Goal: Task Accomplishment & Management: Manage account settings

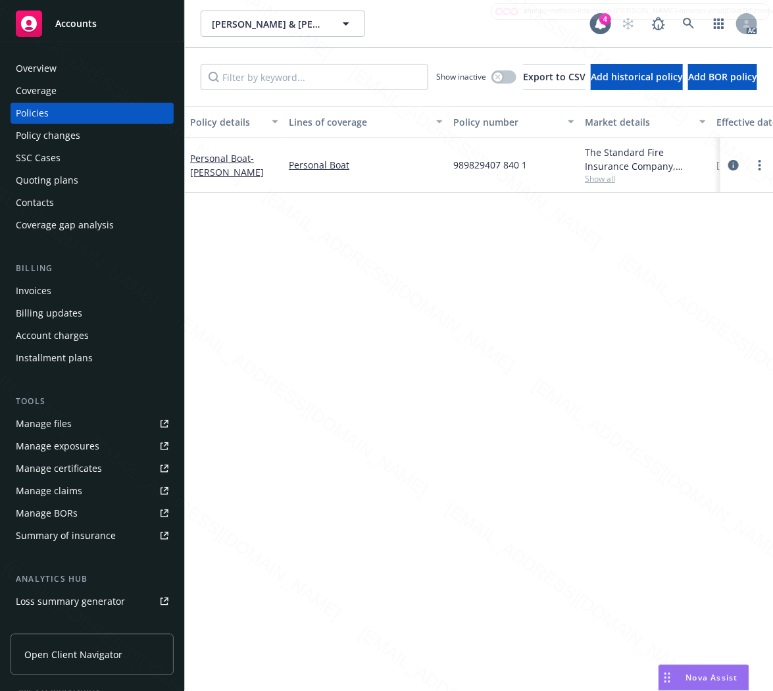
click at [737, 298] on div "Policy details Lines of coverage Policy number Market details Effective date Ex…" at bounding box center [479, 393] width 588 height 574
click at [692, 21] on icon at bounding box center [689, 24] width 12 height 12
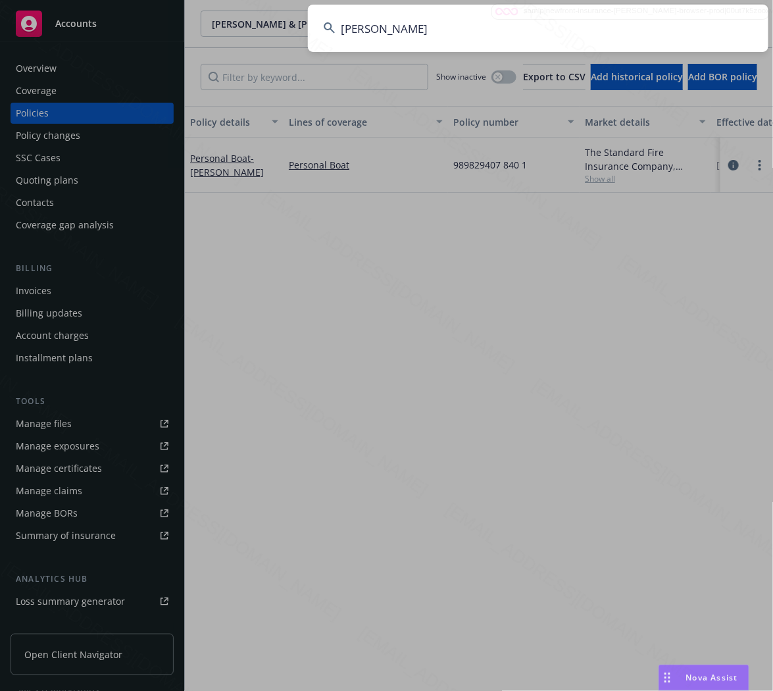
type input "[PERSON_NAME]"
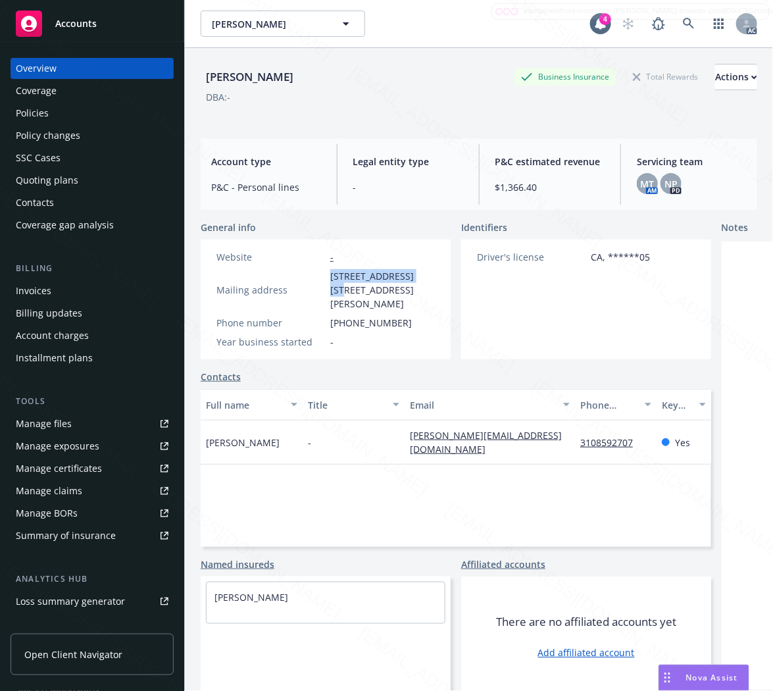
drag, startPoint x: 332, startPoint y: 278, endPoint x: 420, endPoint y: 276, distance: 87.5
click at [420, 276] on span "[STREET_ADDRESS] [STREET_ADDRESS][PERSON_NAME]" at bounding box center [382, 289] width 105 height 41
copy span "[STREET_ADDRESS]"
click at [22, 111] on div "Policies" at bounding box center [32, 113] width 33 height 21
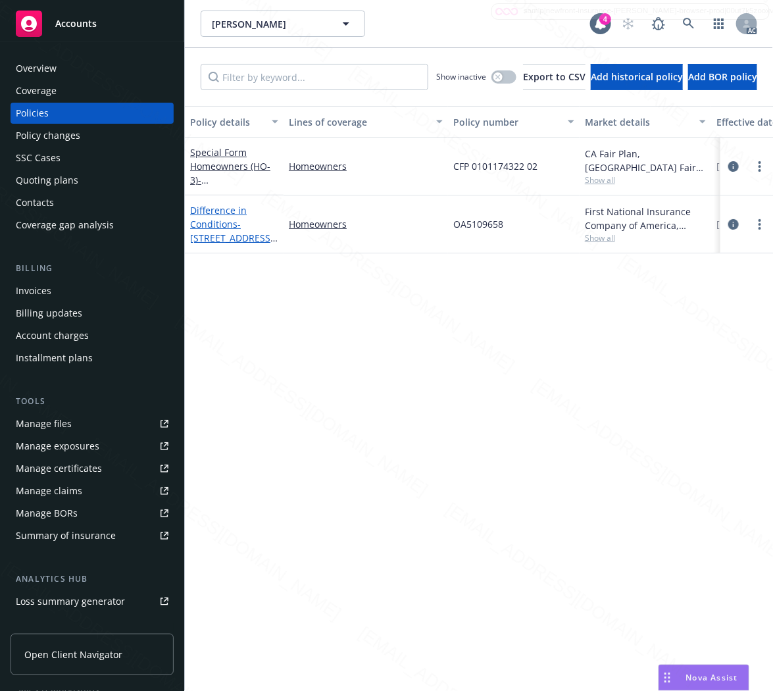
click at [201, 220] on link "Difference in Conditions - [STREET_ADDRESS][PERSON_NAME]" at bounding box center [232, 231] width 84 height 54
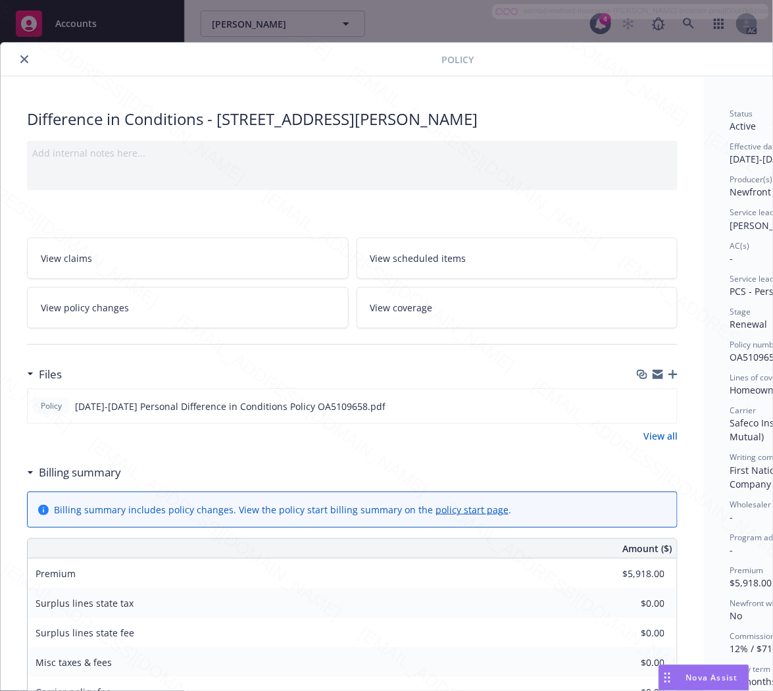
click at [88, 469] on h3 "Billing summary" at bounding box center [80, 472] width 82 height 17
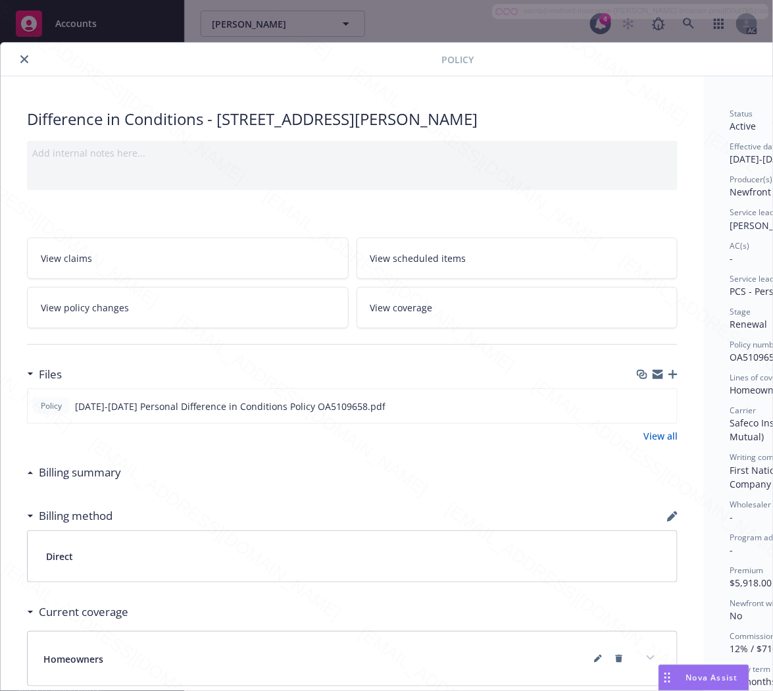
scroll to position [0, 142]
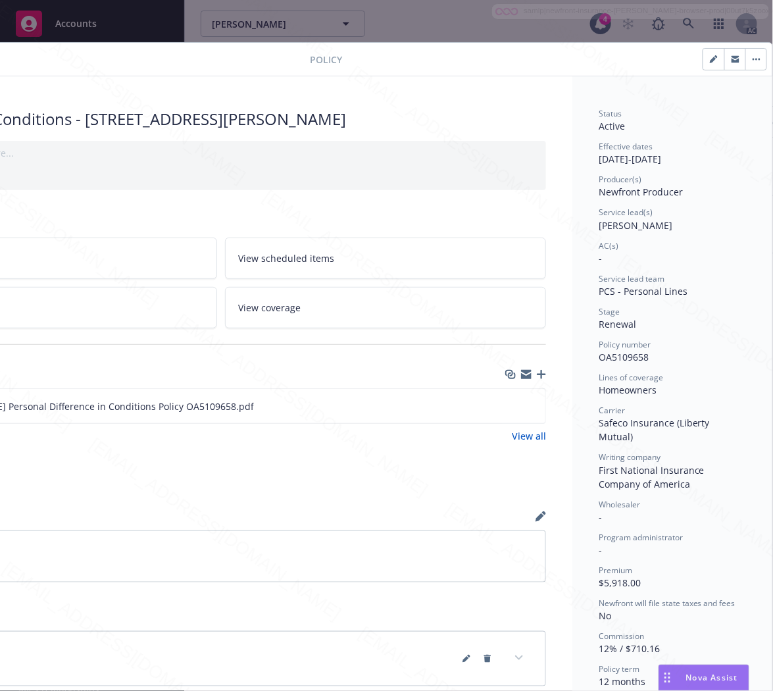
click at [620, 357] on span "OA5109658" at bounding box center [624, 357] width 50 height 13
copy span "OA5109658"
click at [506, 403] on icon "download file" at bounding box center [511, 405] width 11 height 11
click at [746, 61] on button "button" at bounding box center [756, 59] width 21 height 21
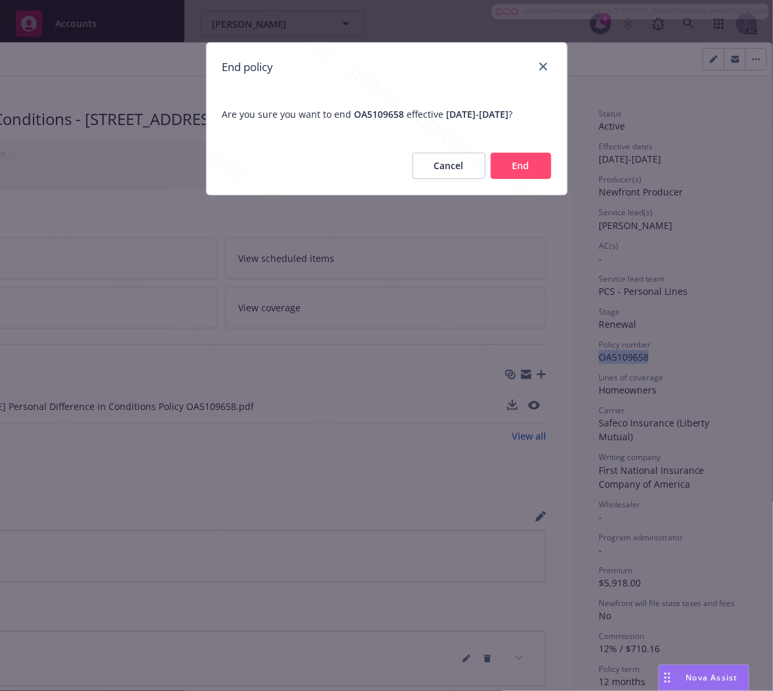
click at [531, 179] on button "End" at bounding box center [521, 166] width 61 height 26
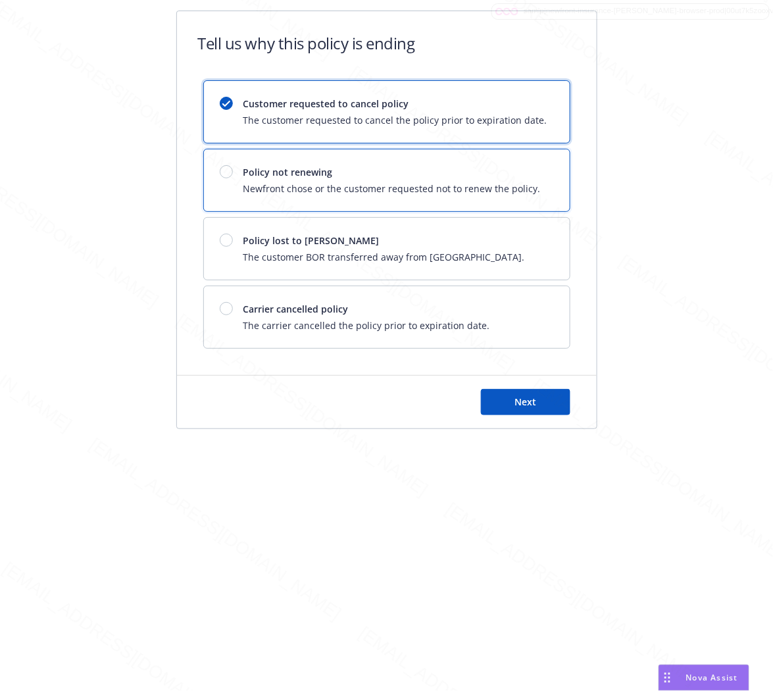
click at [531, 182] on span "Newfront chose or the customer requested not to renew the policy." at bounding box center [391, 189] width 297 height 14
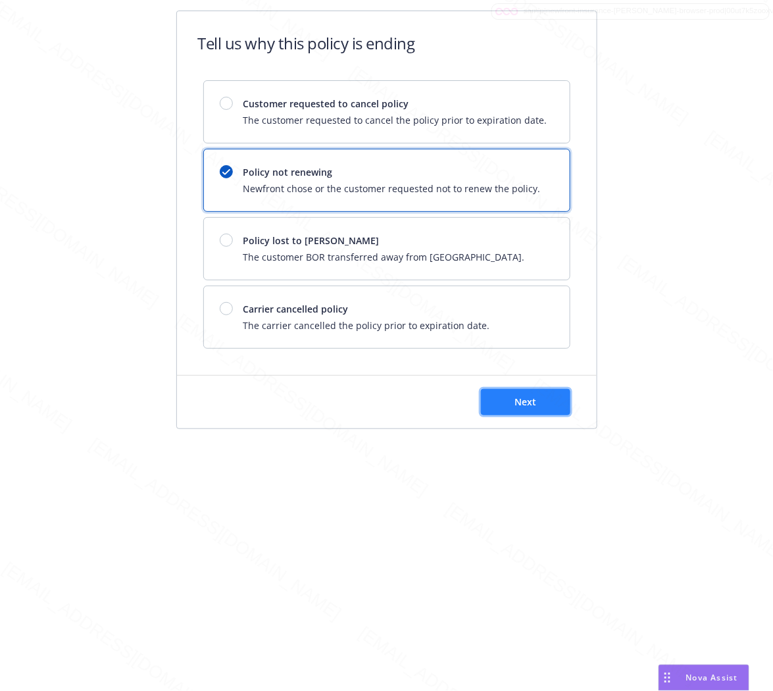
click at [544, 402] on button "Next" at bounding box center [525, 402] width 89 height 26
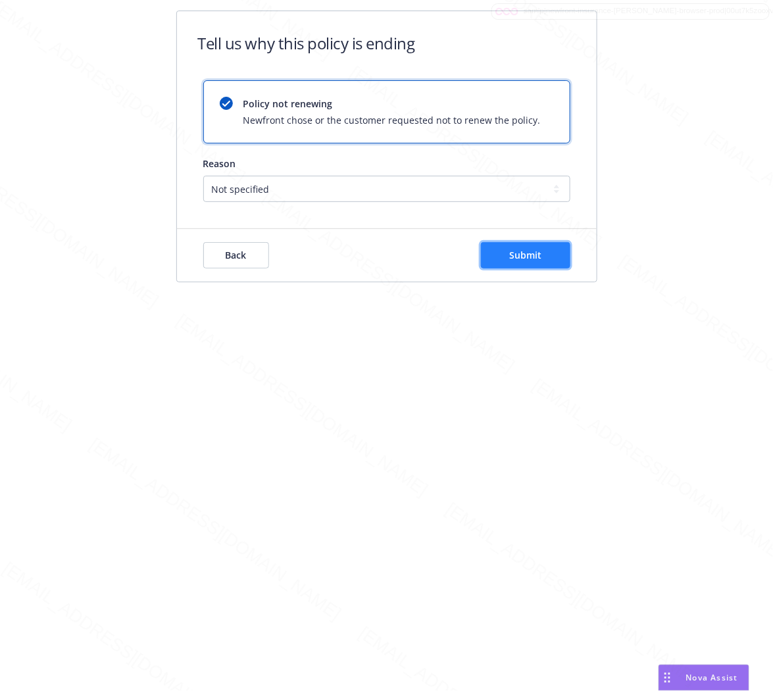
click at [538, 262] on button "Submit" at bounding box center [525, 255] width 89 height 26
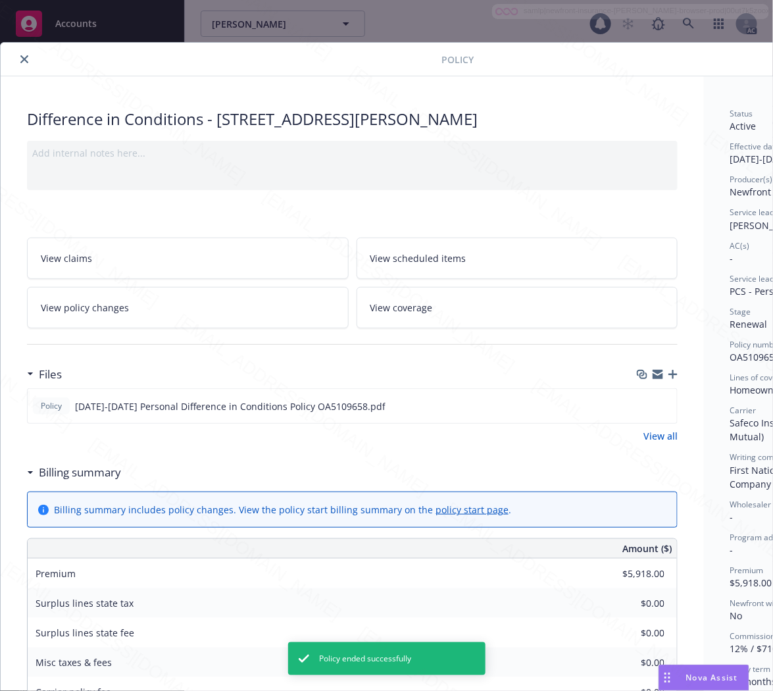
scroll to position [39, 0]
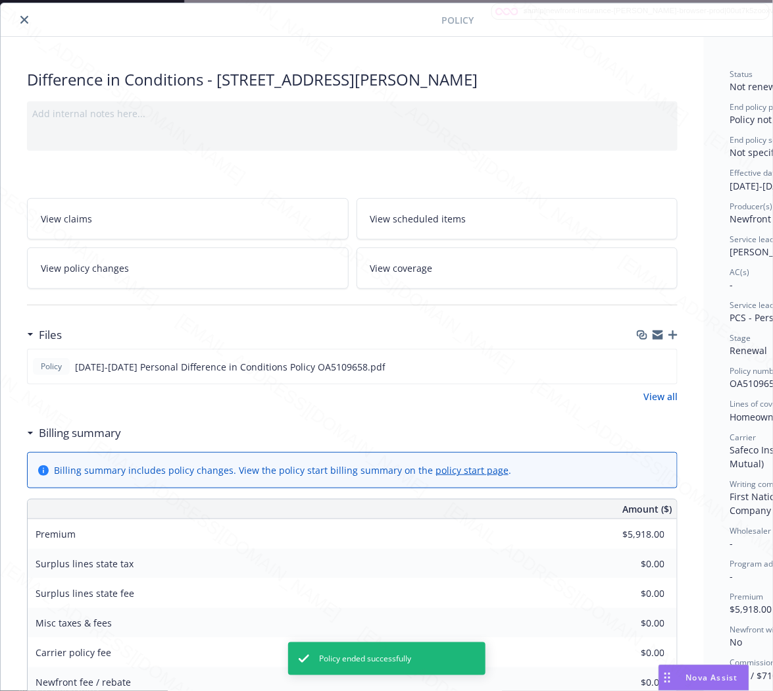
click at [20, 22] on icon "close" at bounding box center [24, 20] width 8 height 8
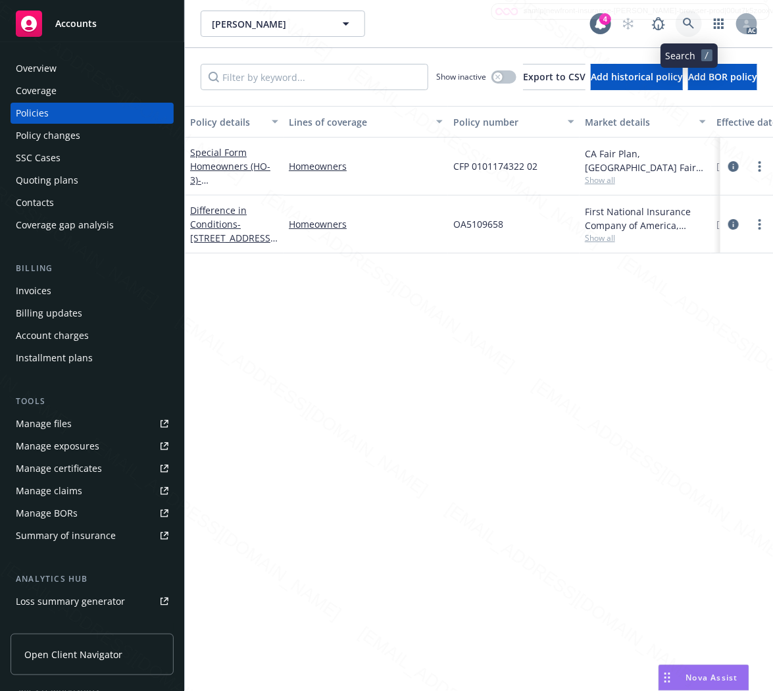
click at [683, 20] on icon at bounding box center [689, 24] width 12 height 12
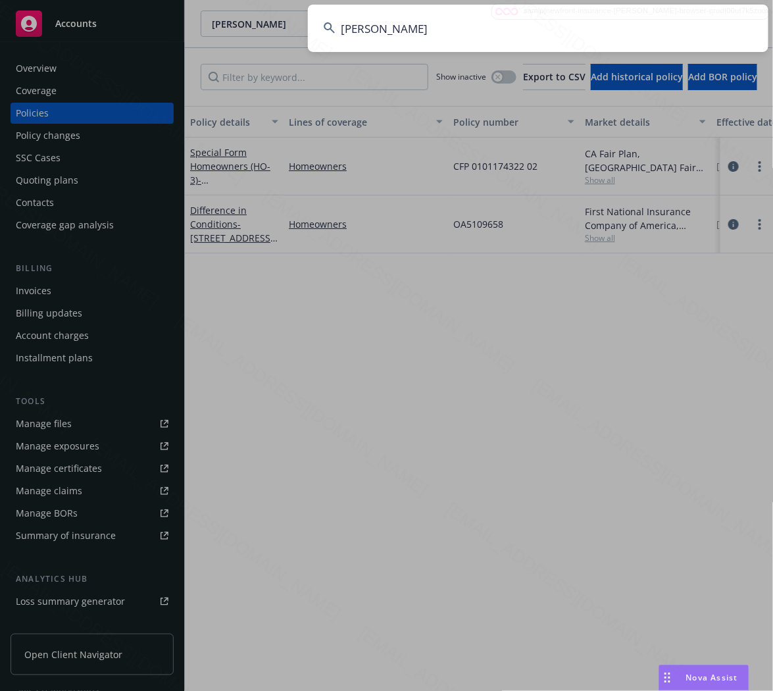
type input "[PERSON_NAME]"
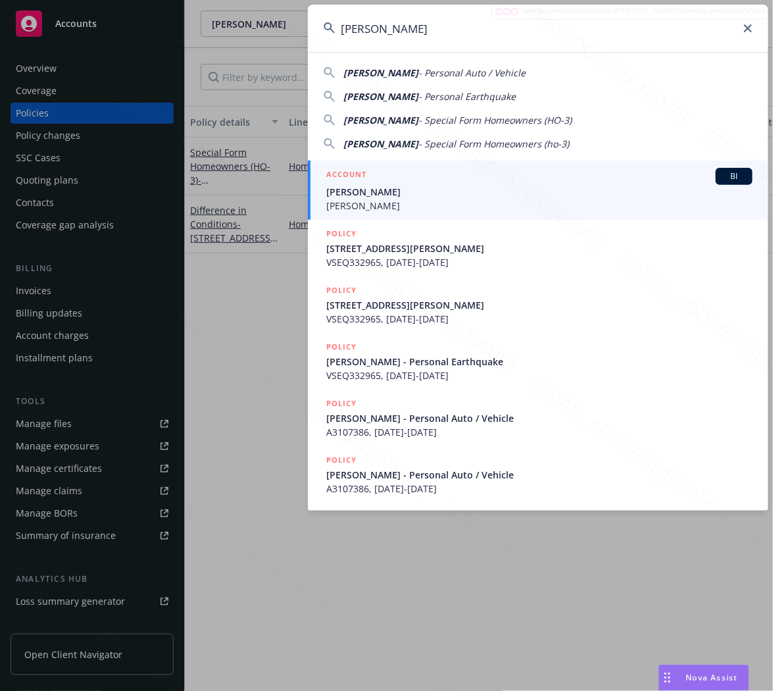
click at [571, 34] on input "[PERSON_NAME]" at bounding box center [538, 28] width 461 height 47
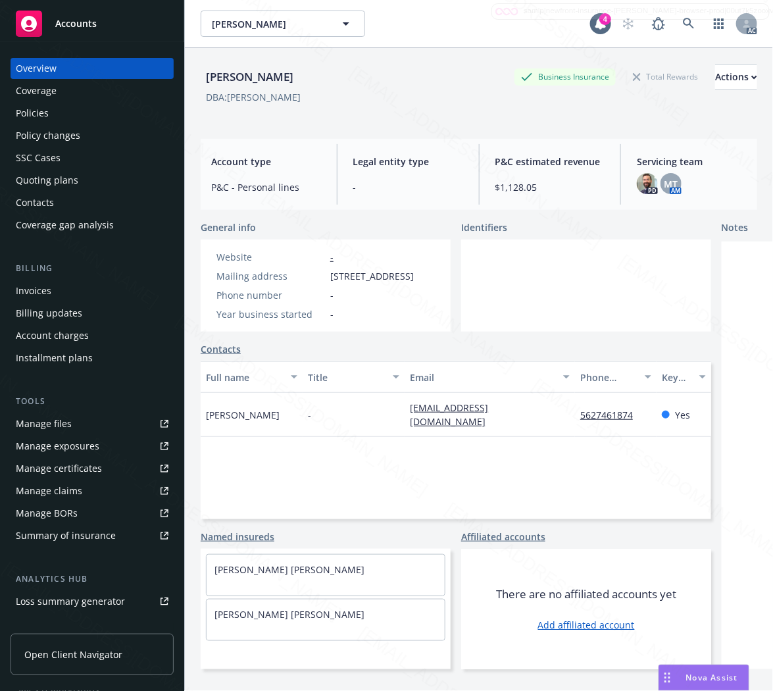
click at [54, 116] on div "Policies" at bounding box center [92, 113] width 153 height 21
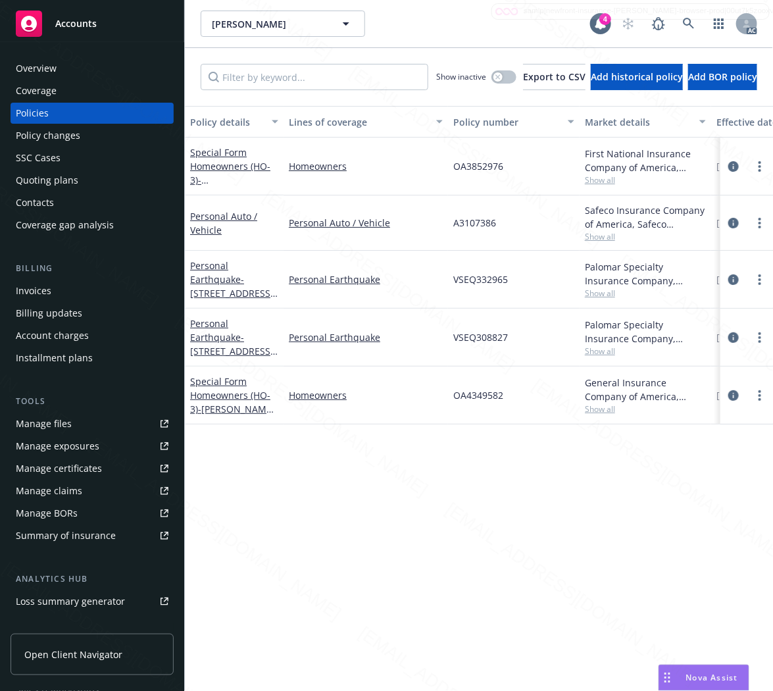
click at [213, 222] on div "Personal Auto / Vehicle" at bounding box center [234, 223] width 88 height 28
click at [208, 218] on link "Personal Auto / Vehicle" at bounding box center [223, 223] width 67 height 26
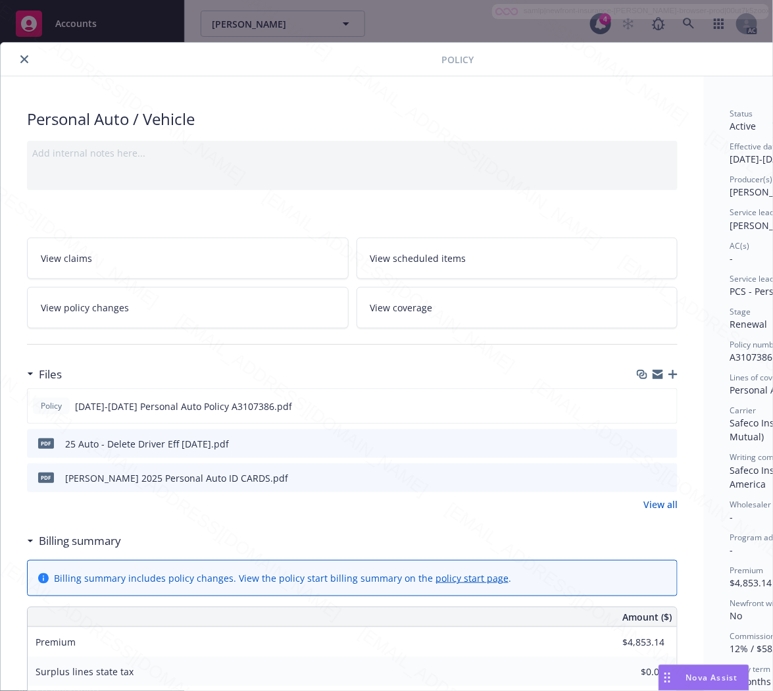
click at [70, 543] on h3 "Billing summary" at bounding box center [80, 540] width 82 height 17
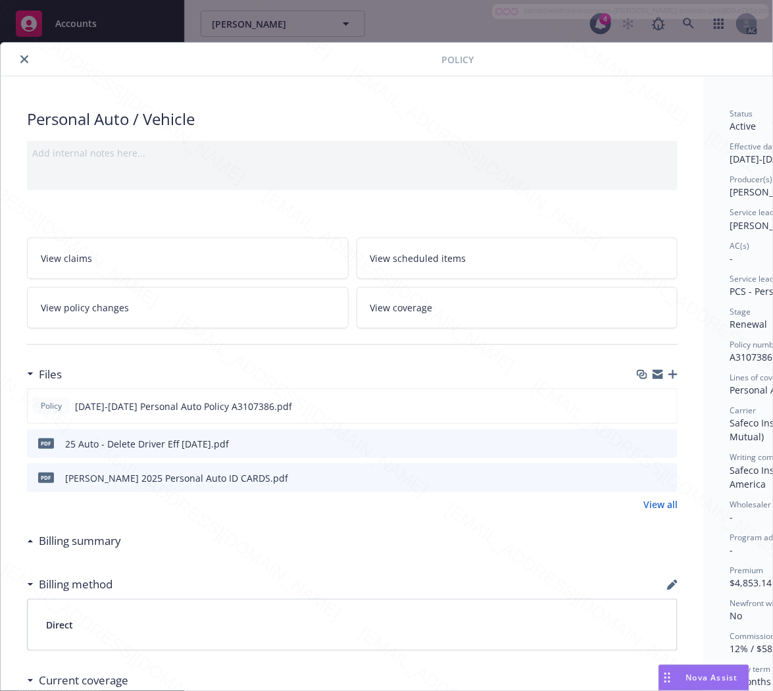
scroll to position [0, 142]
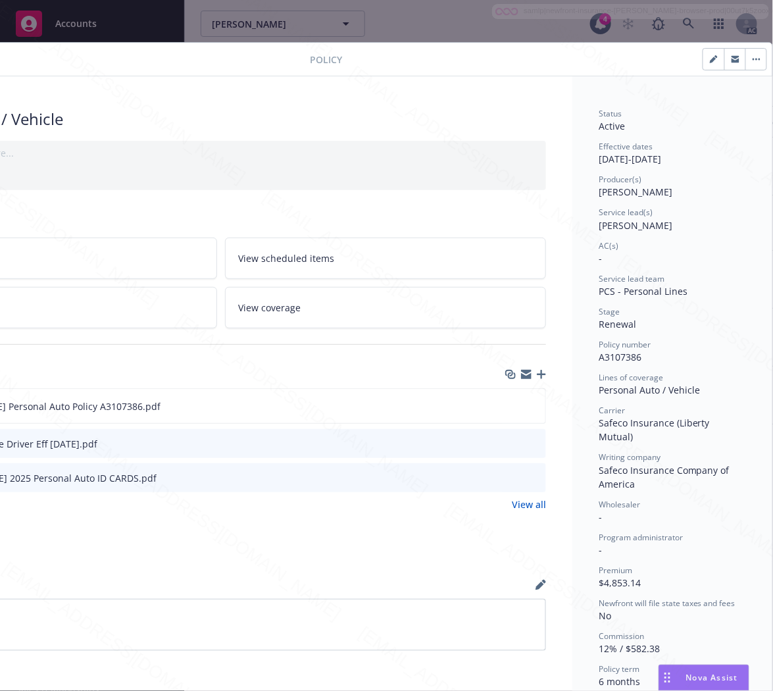
click at [620, 356] on span "A3107386" at bounding box center [620, 357] width 43 height 13
copy span "A3107386"
click at [506, 404] on icon "download file" at bounding box center [511, 405] width 11 height 11
click at [753, 58] on icon "button" at bounding box center [757, 59] width 8 height 3
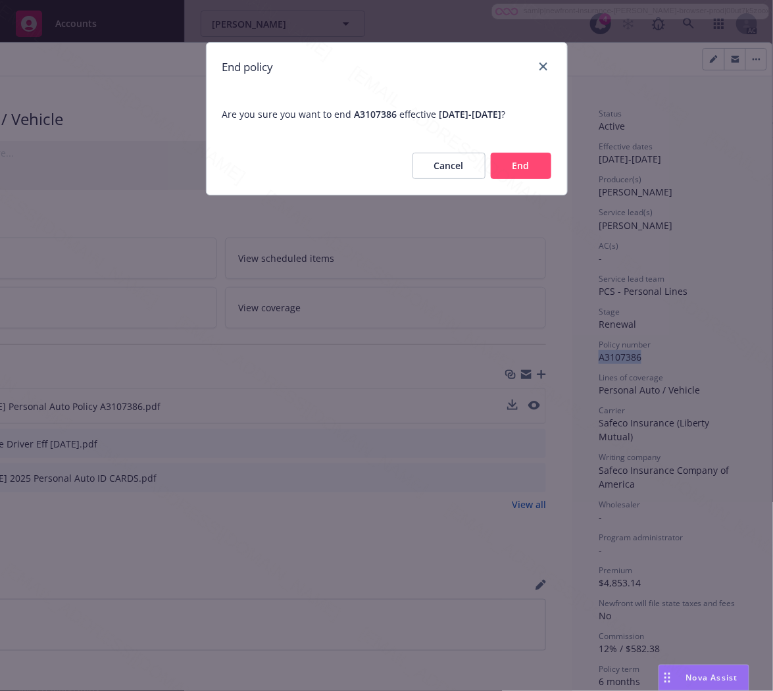
click at [544, 162] on button "End" at bounding box center [521, 166] width 61 height 26
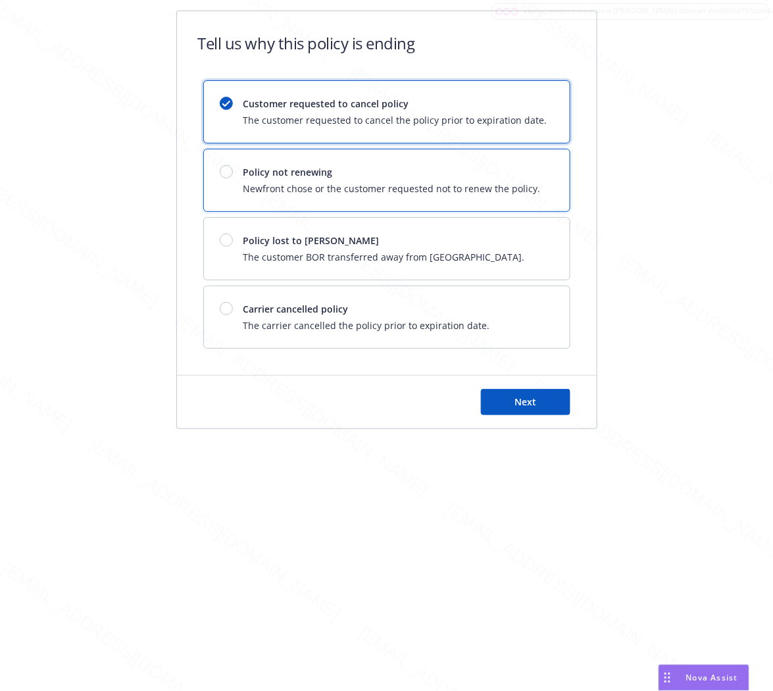
click at [463, 182] on span "Newfront chose or the customer requested not to renew the policy." at bounding box center [391, 189] width 297 height 14
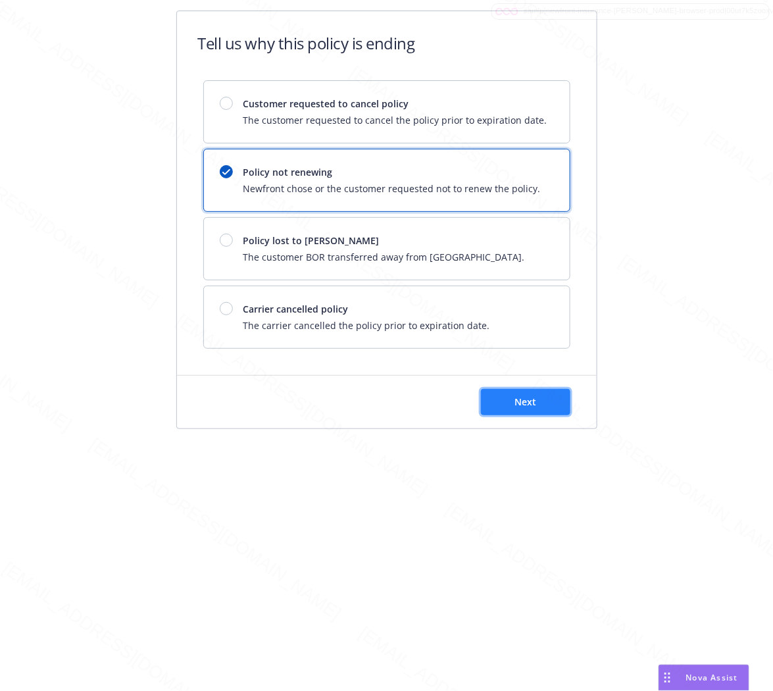
click at [522, 405] on span "Next" at bounding box center [526, 401] width 22 height 13
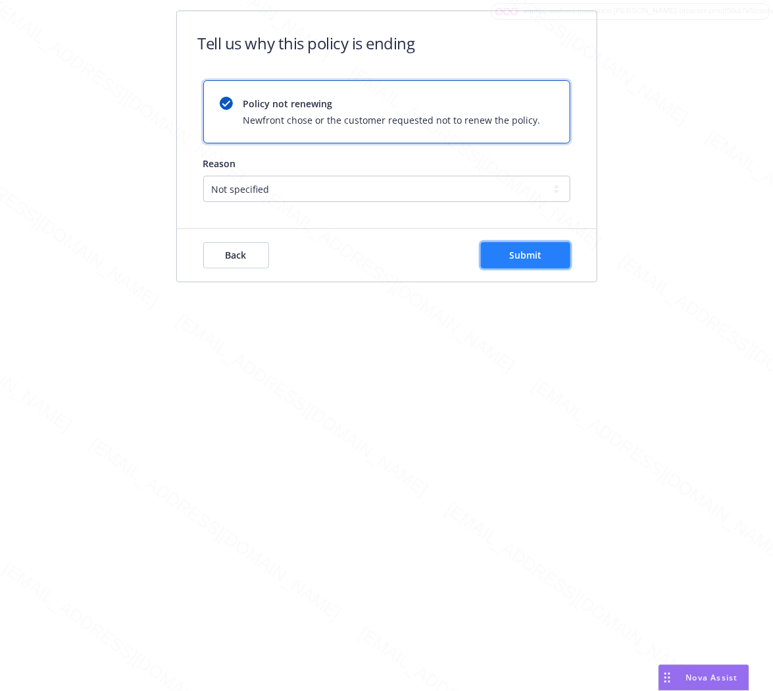
click at [546, 261] on button "Submit" at bounding box center [525, 255] width 89 height 26
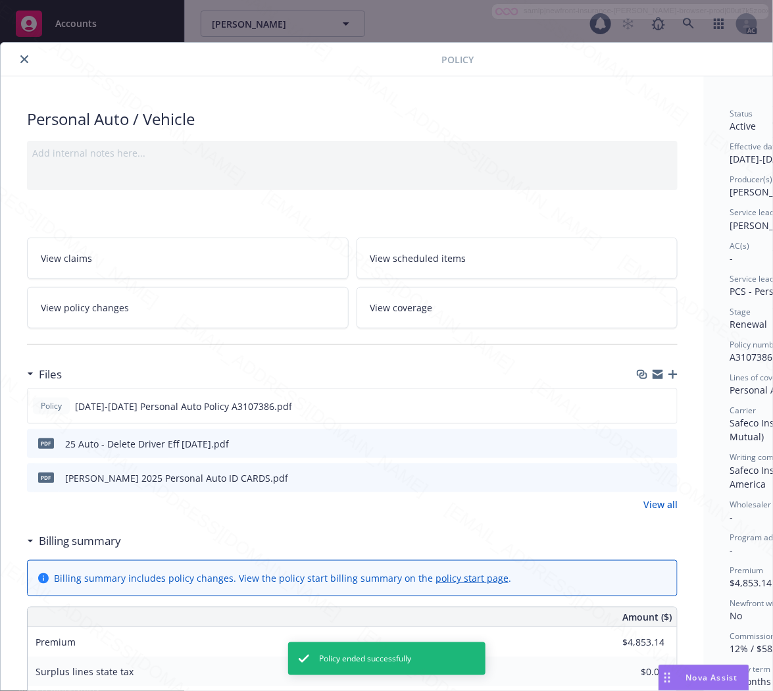
scroll to position [39, 0]
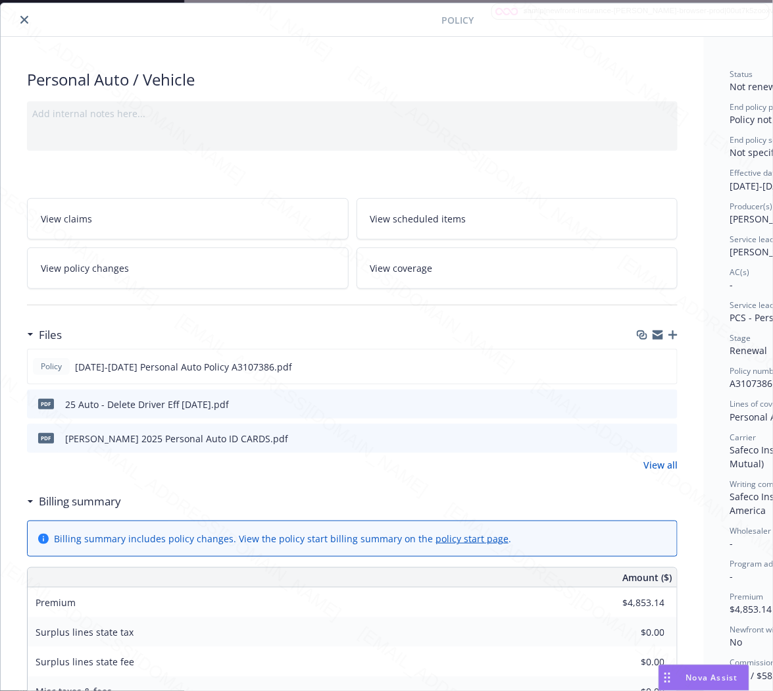
click at [82, 499] on h3 "Billing summary" at bounding box center [80, 501] width 82 height 17
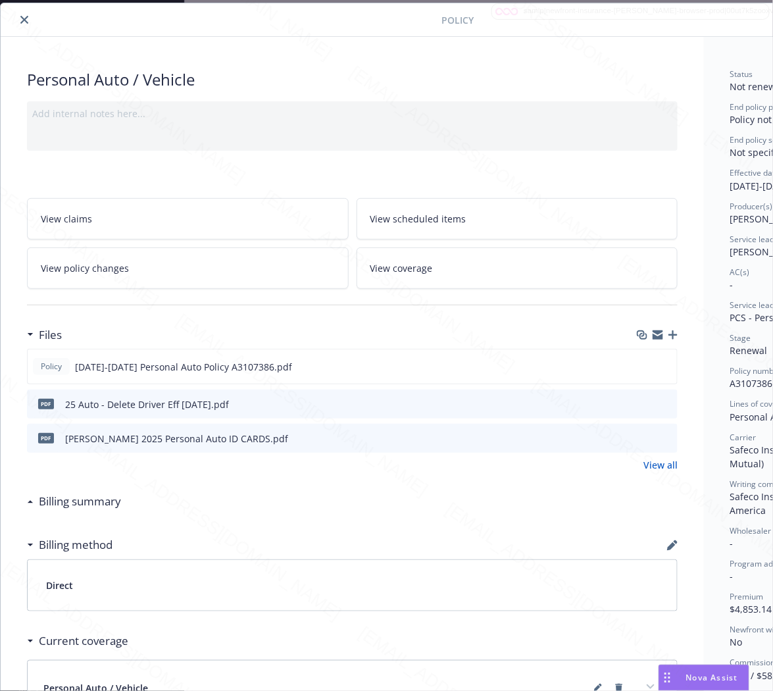
click at [25, 20] on icon "close" at bounding box center [24, 20] width 8 height 8
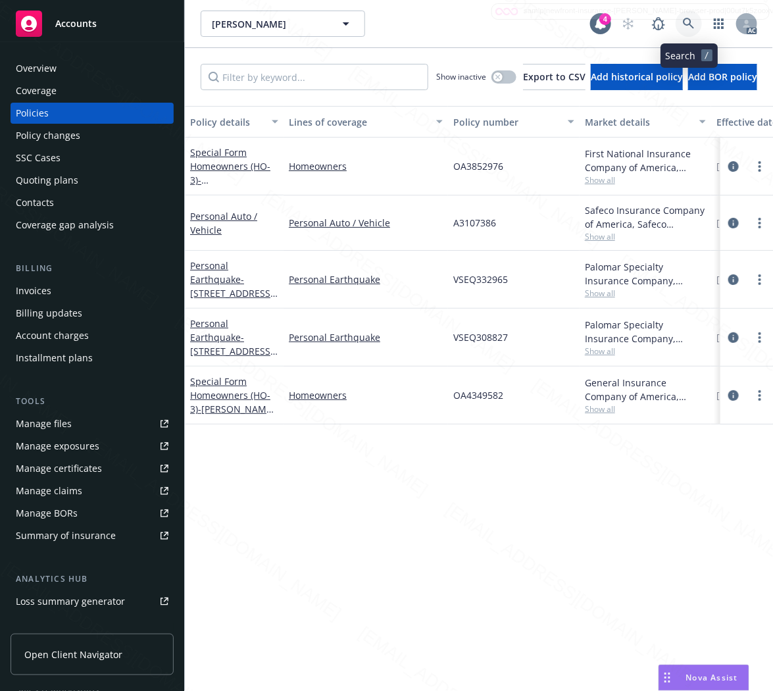
click at [685, 22] on icon at bounding box center [689, 24] width 12 height 12
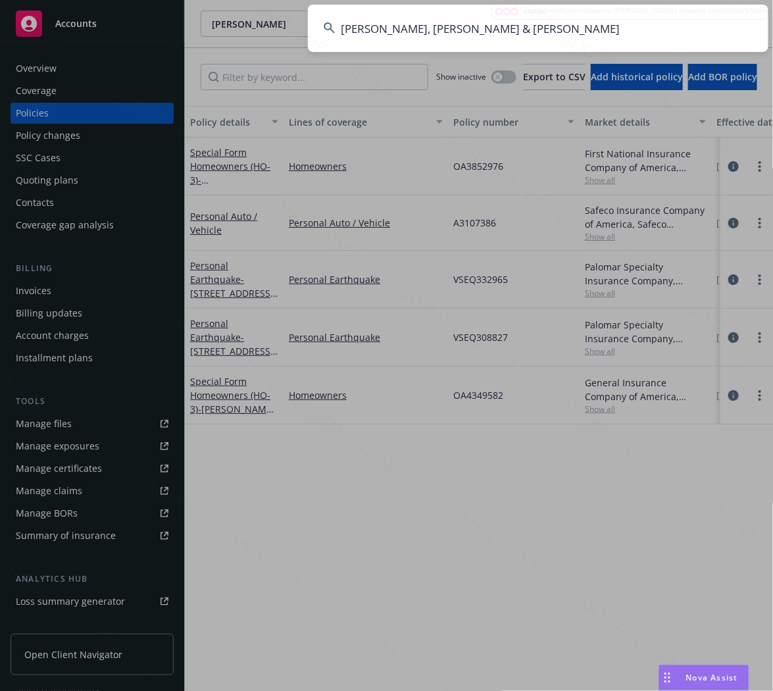
type input "[PERSON_NAME], [PERSON_NAME] & [PERSON_NAME]"
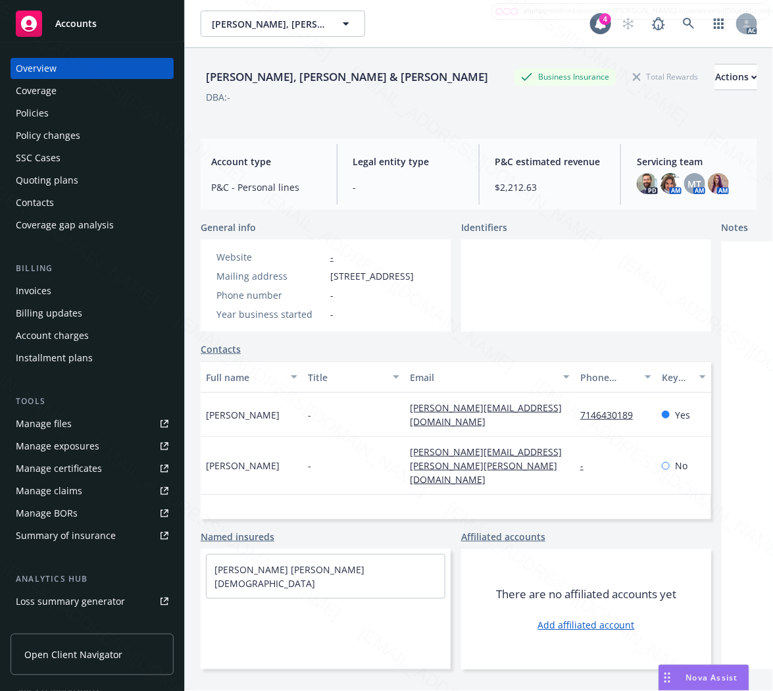
click at [330, 280] on span "[STREET_ADDRESS]" at bounding box center [372, 276] width 84 height 14
drag, startPoint x: 330, startPoint y: 278, endPoint x: 426, endPoint y: 272, distance: 95.6
click at [414, 272] on span "[STREET_ADDRESS]" at bounding box center [372, 276] width 84 height 14
copy span "27181 Shenandoah Dr"
click at [43, 111] on div "Policies" at bounding box center [32, 113] width 33 height 21
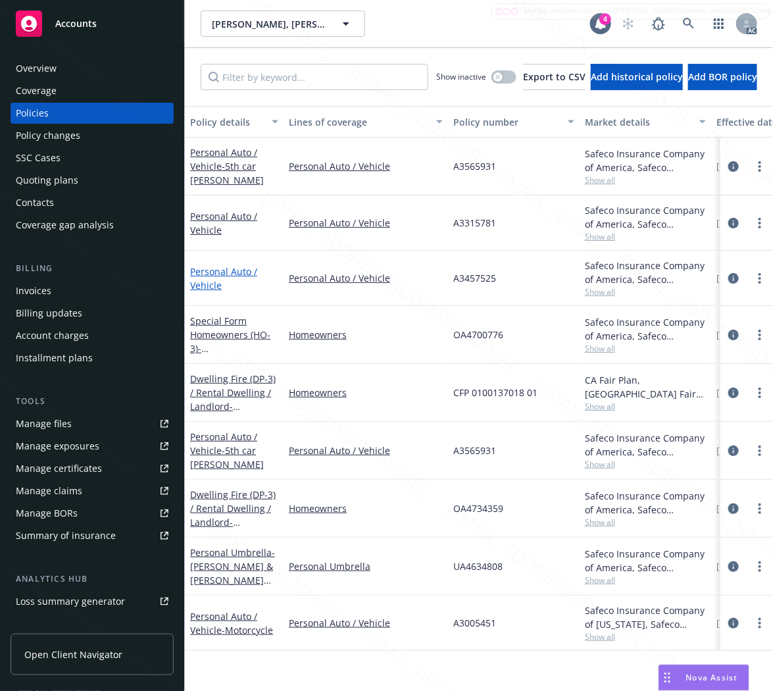
click at [213, 274] on link "Personal Auto / Vehicle" at bounding box center [223, 278] width 67 height 26
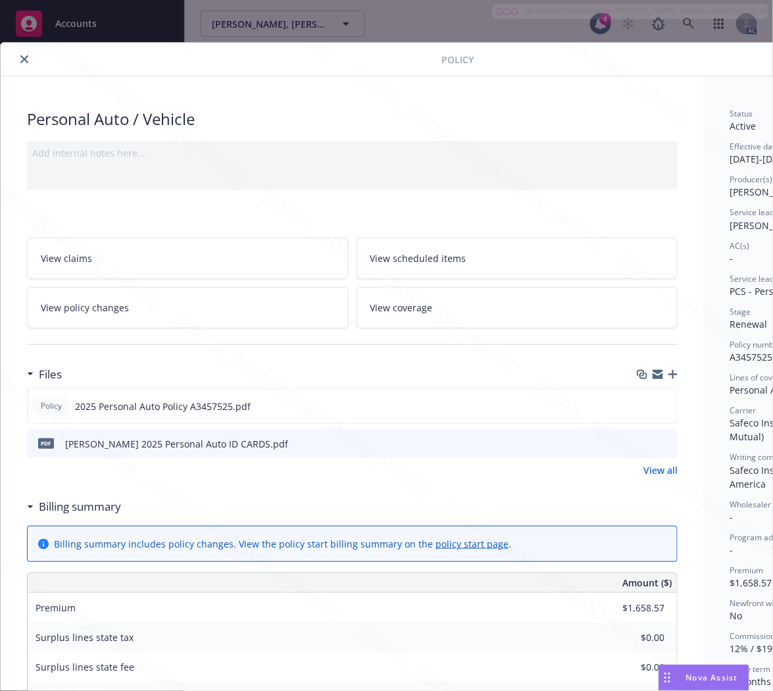
click at [95, 509] on h3 "Billing summary" at bounding box center [80, 506] width 82 height 17
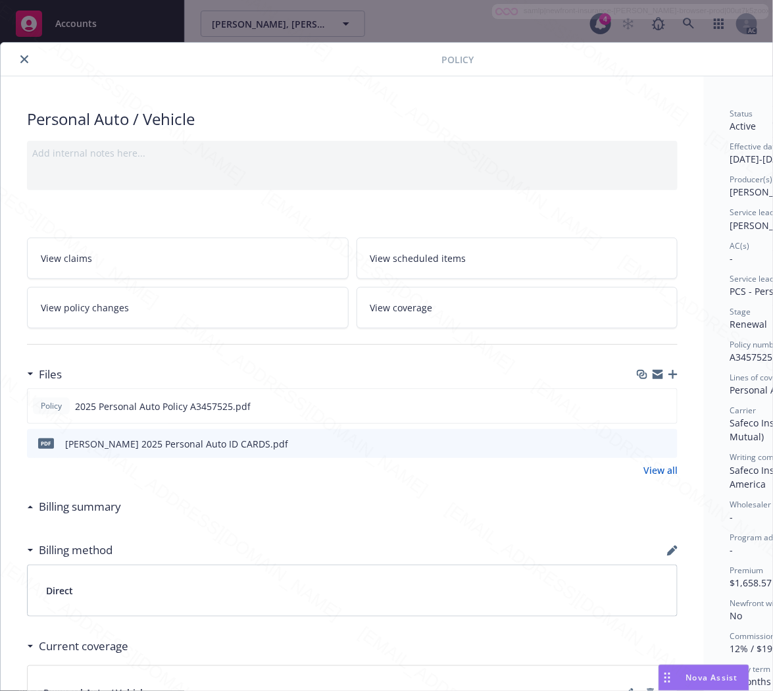
scroll to position [0, 142]
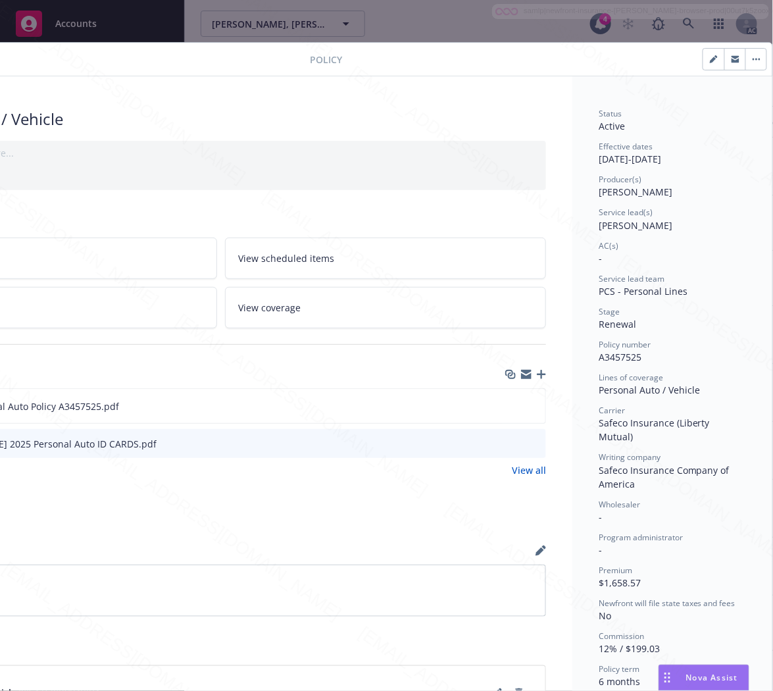
click at [602, 353] on span "A3457525" at bounding box center [620, 357] width 43 height 13
click at [601, 353] on span "A3457525" at bounding box center [620, 357] width 43 height 13
copy span "A3457525"
click at [507, 404] on icon "download file" at bounding box center [511, 404] width 9 height 8
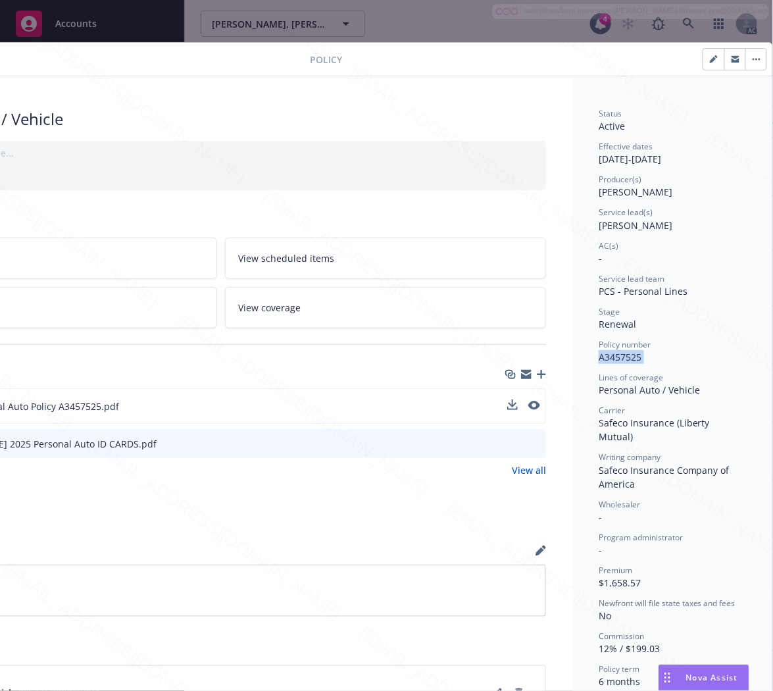
click at [753, 60] on icon "button" at bounding box center [757, 59] width 8 height 3
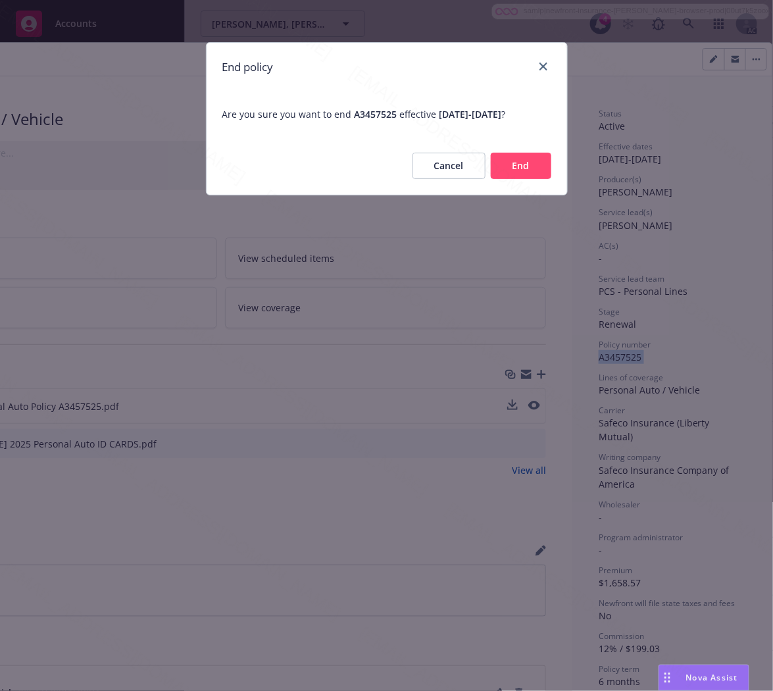
click at [517, 171] on button "End" at bounding box center [521, 166] width 61 height 26
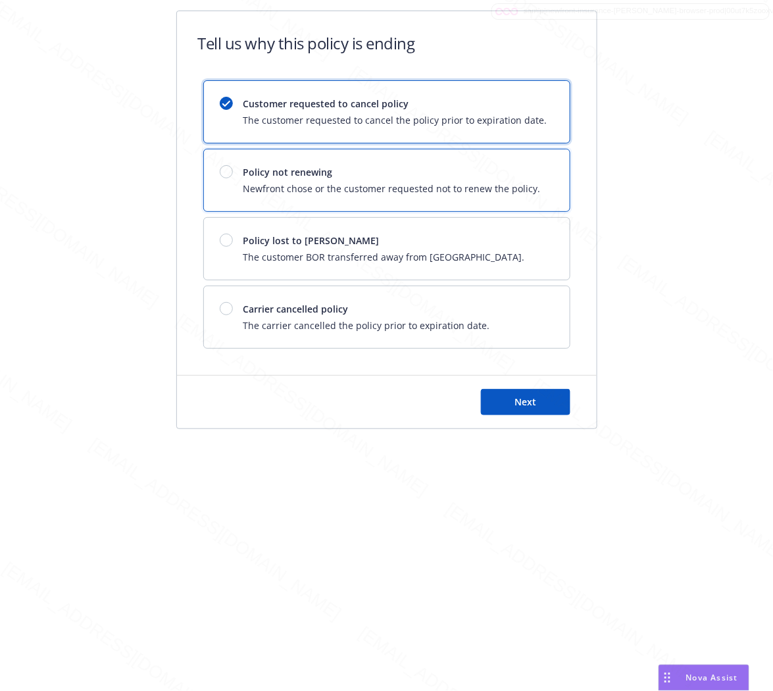
click at [505, 171] on span "Policy not renewing" at bounding box center [391, 172] width 297 height 14
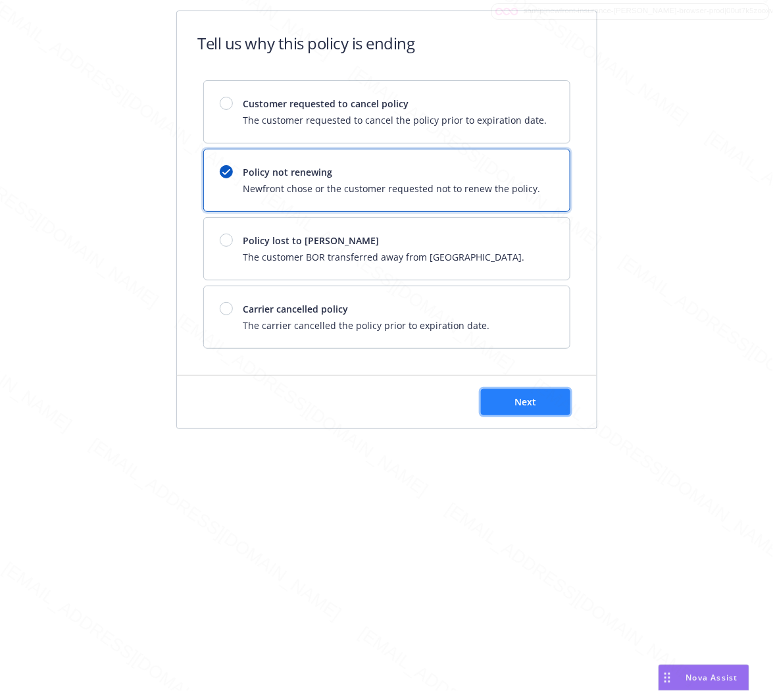
click at [535, 395] on button "Next" at bounding box center [525, 402] width 89 height 26
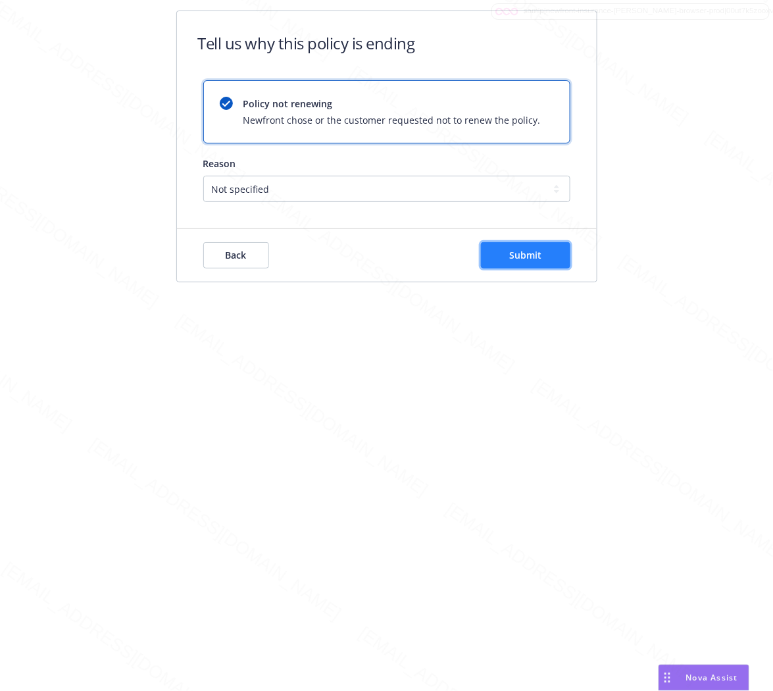
click at [505, 250] on button "Submit" at bounding box center [525, 255] width 89 height 26
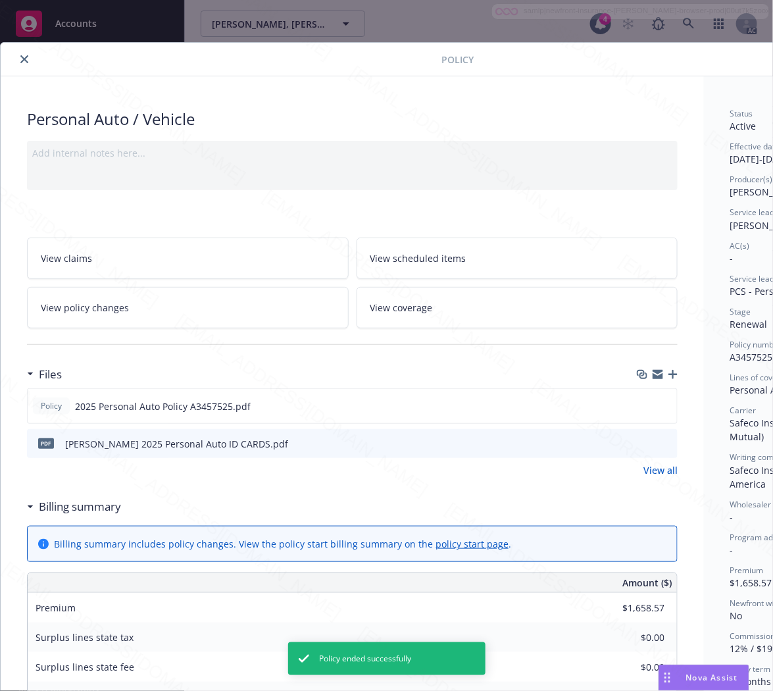
scroll to position [39, 0]
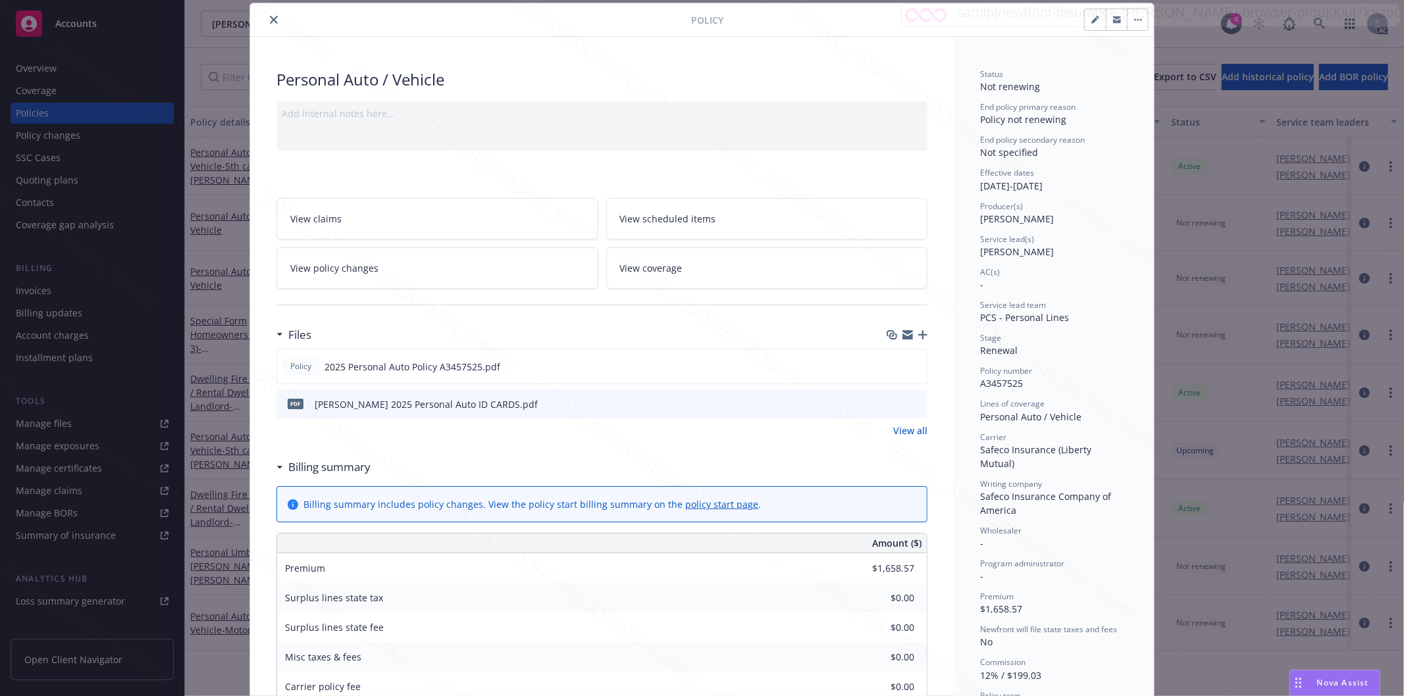
click at [266, 15] on button "close" at bounding box center [274, 20] width 16 height 16
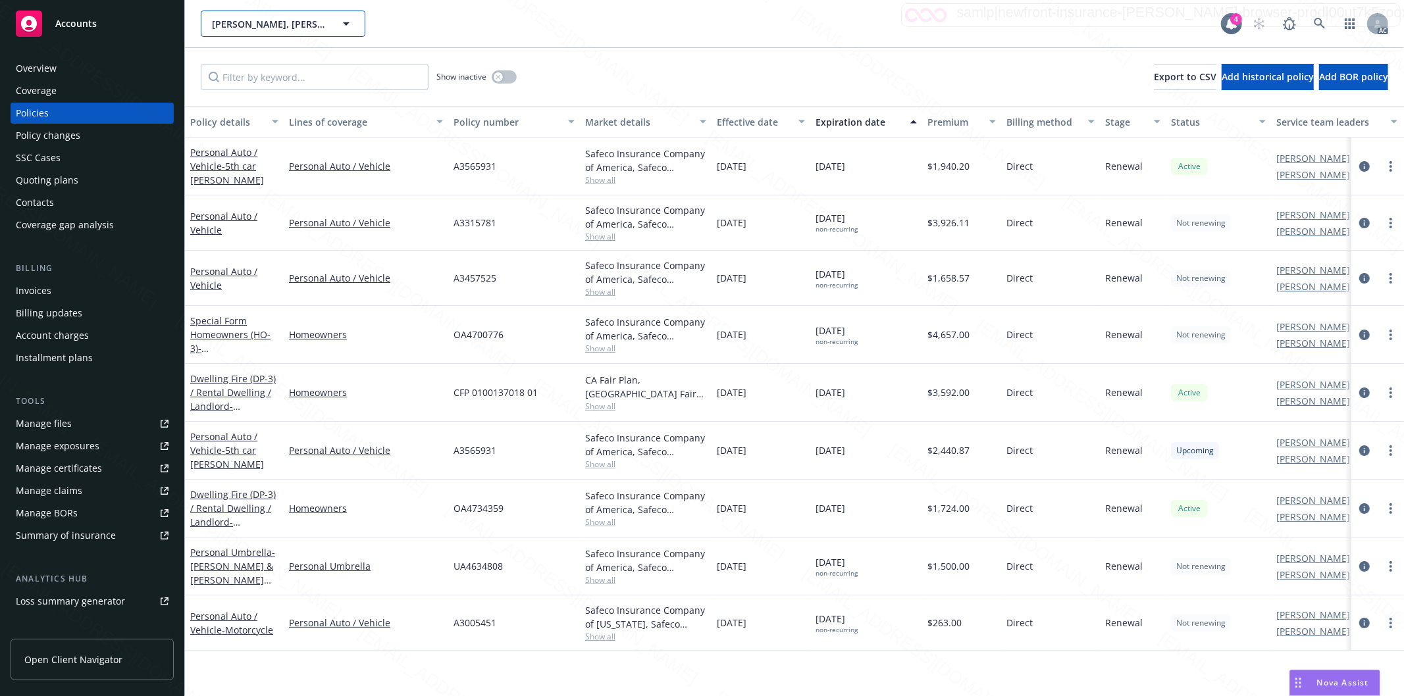
click at [267, 17] on span "[PERSON_NAME], [PERSON_NAME] & [PERSON_NAME]" at bounding box center [269, 24] width 114 height 14
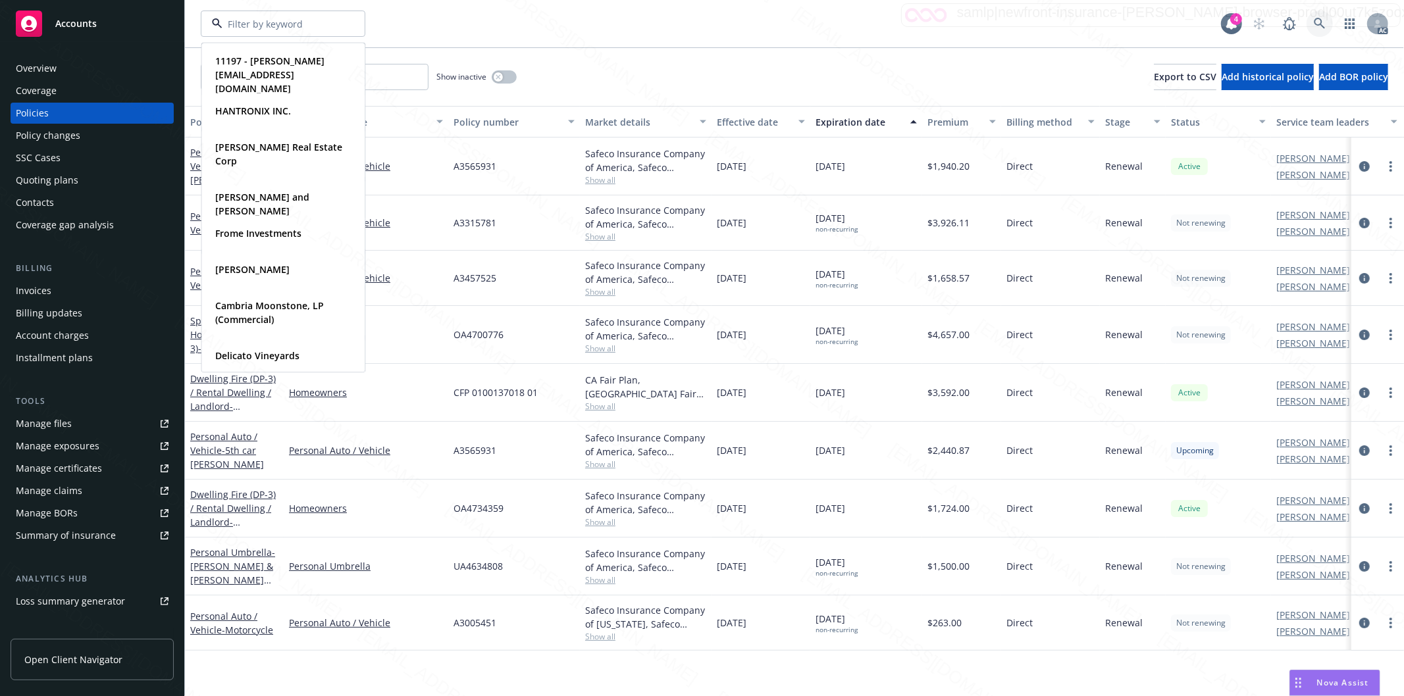
click at [773, 18] on icon at bounding box center [1318, 23] width 11 height 11
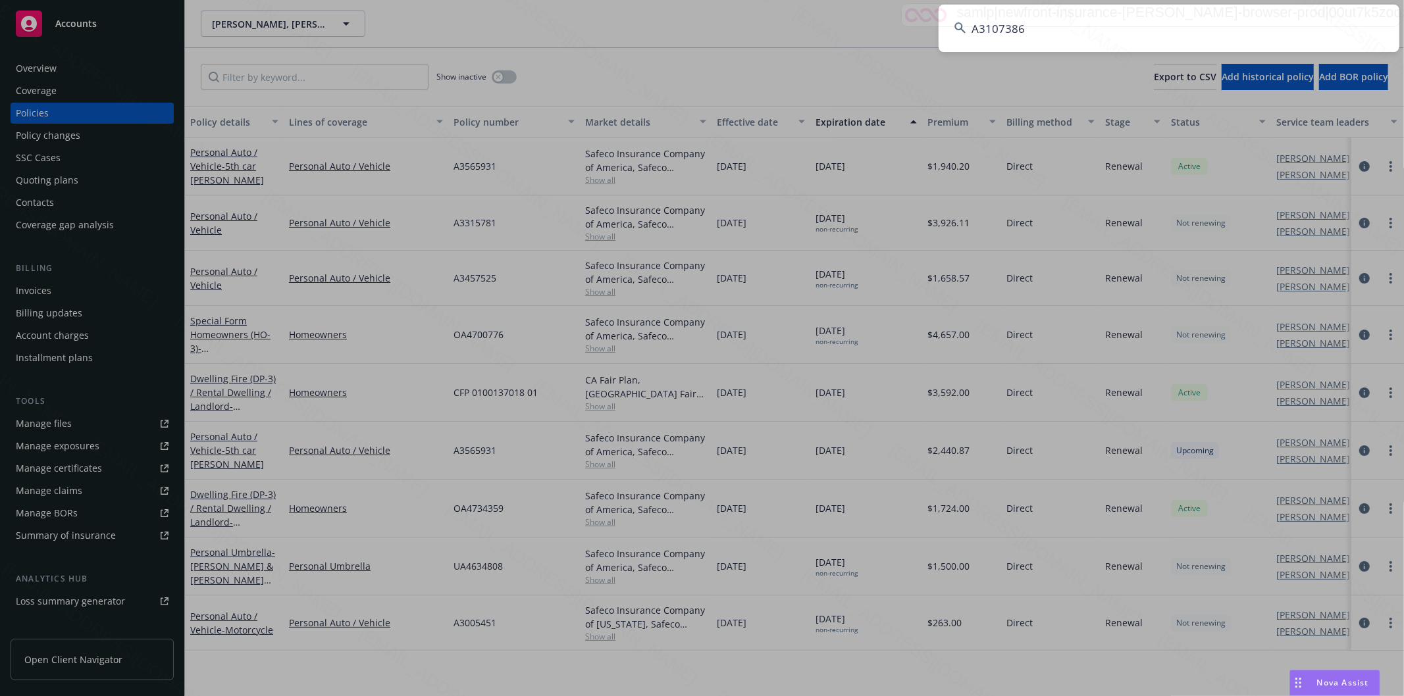
type input "A3107386"
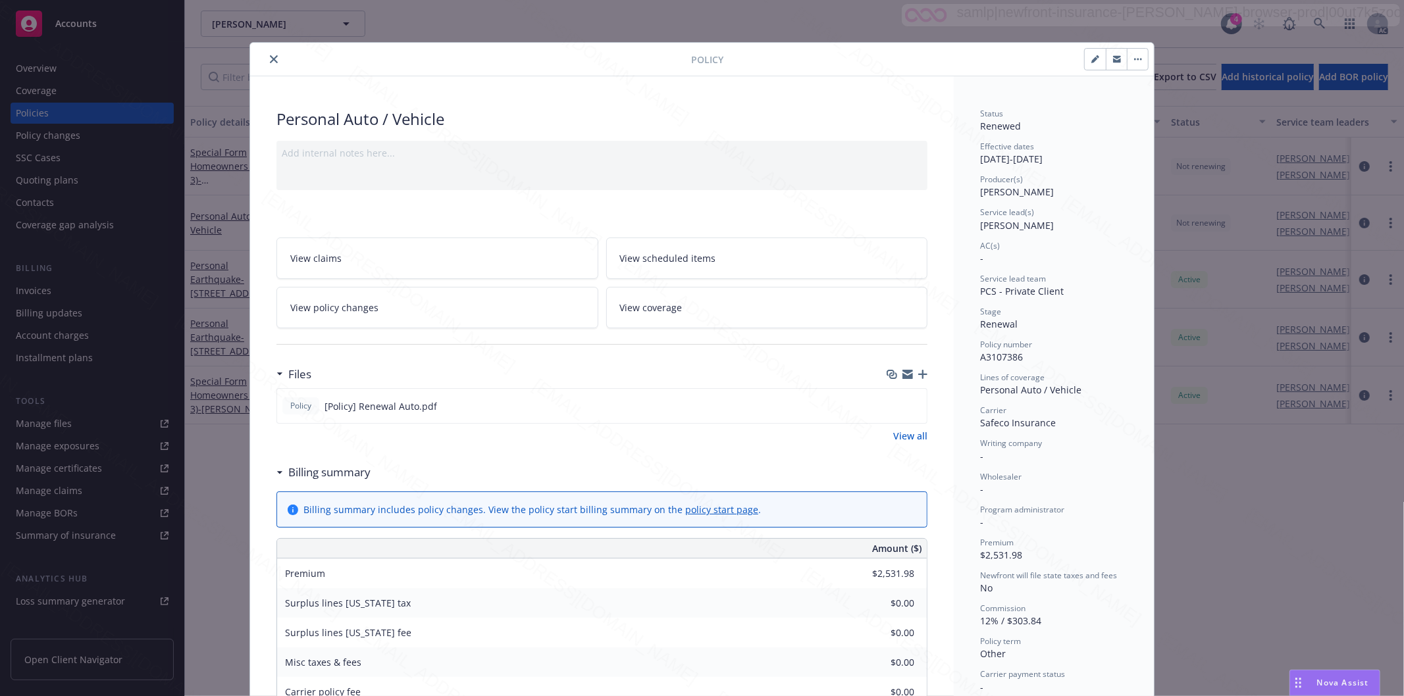
click at [773, 56] on button "button" at bounding box center [1137, 59] width 21 height 21
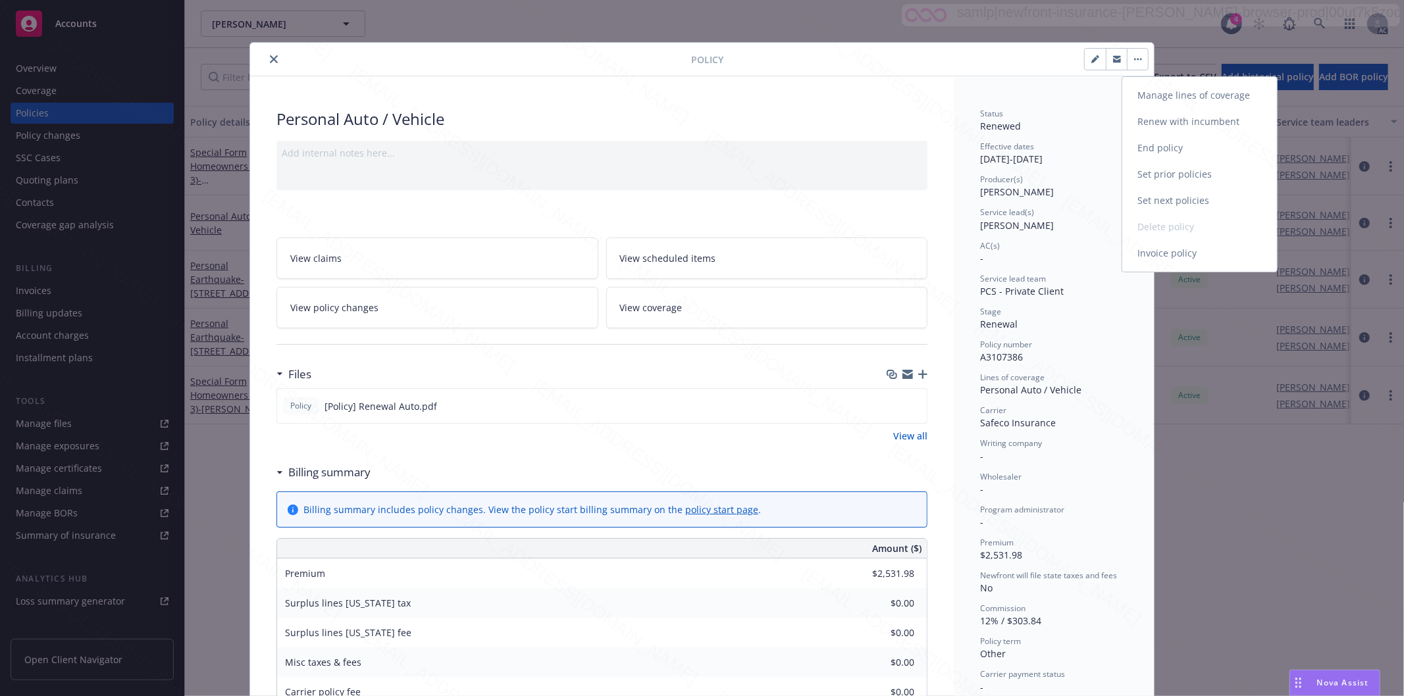
click at [773, 150] on link "End policy" at bounding box center [1199, 148] width 155 height 26
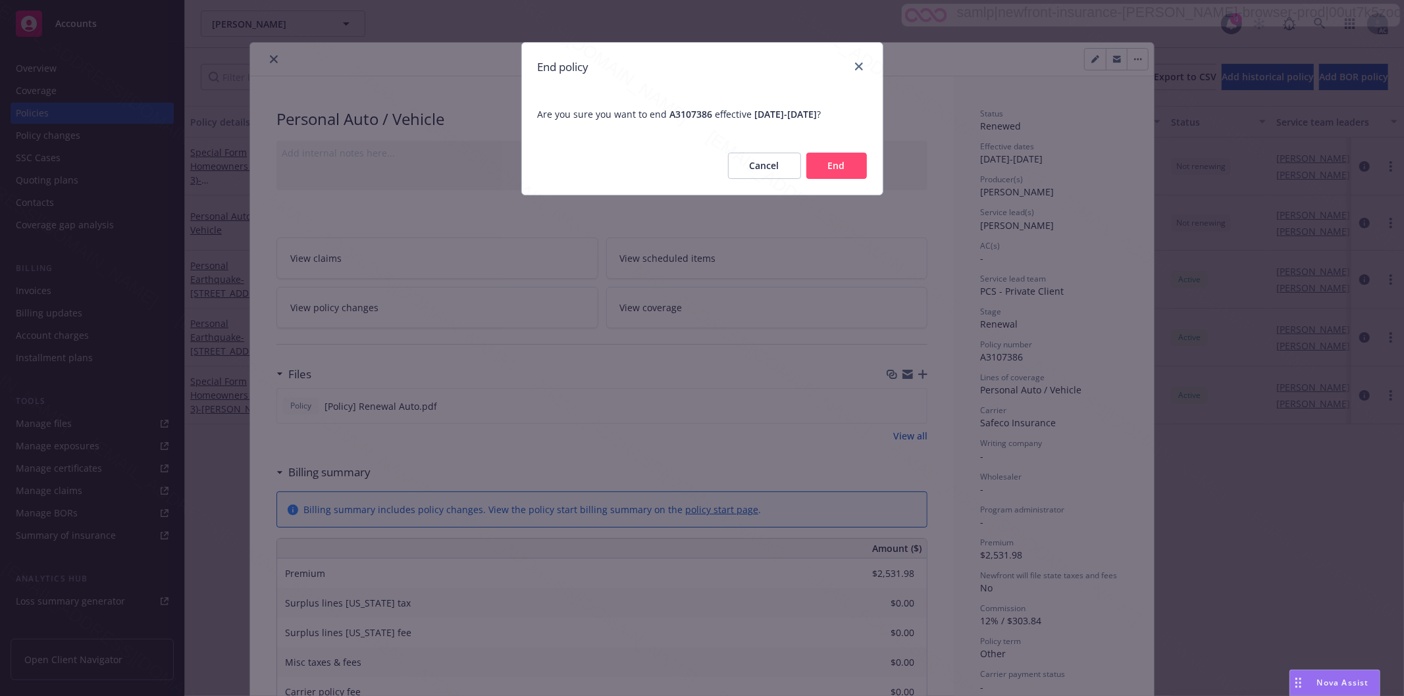
click at [764, 161] on button "Cancel" at bounding box center [764, 166] width 73 height 26
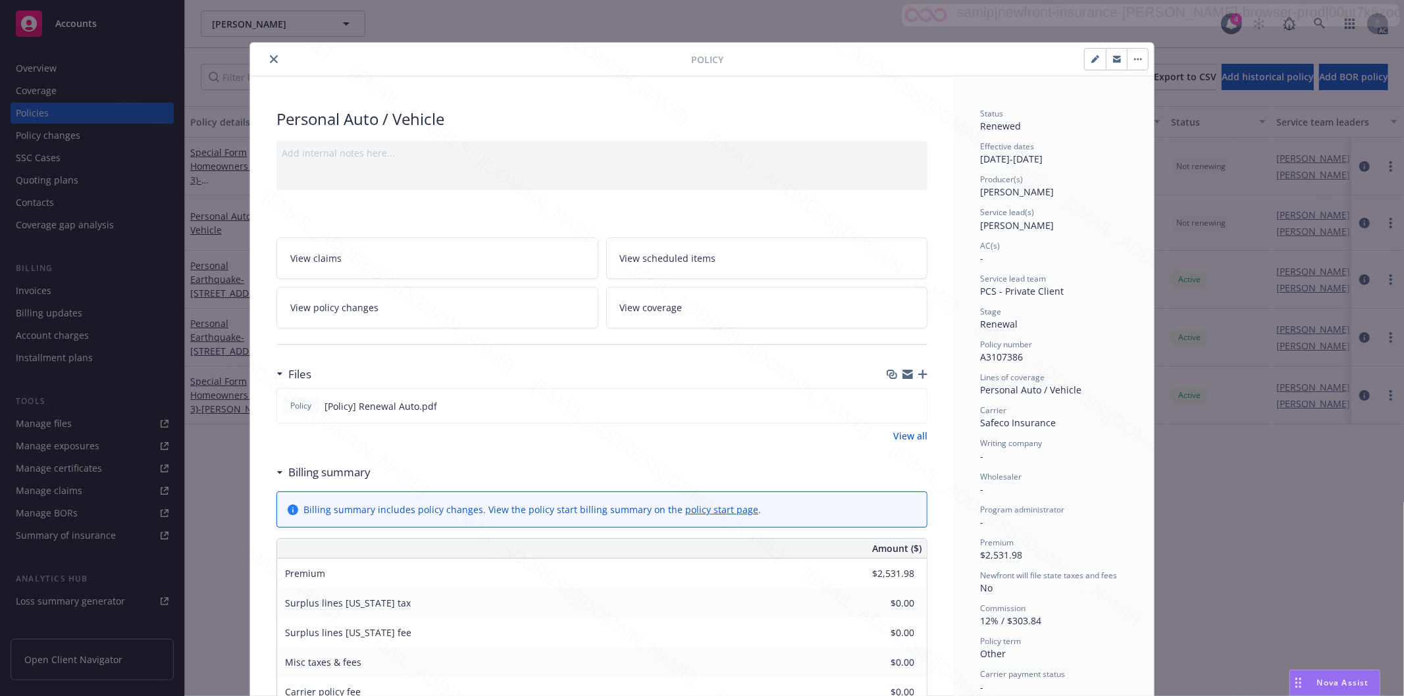
click at [270, 57] on icon "close" at bounding box center [274, 59] width 8 height 8
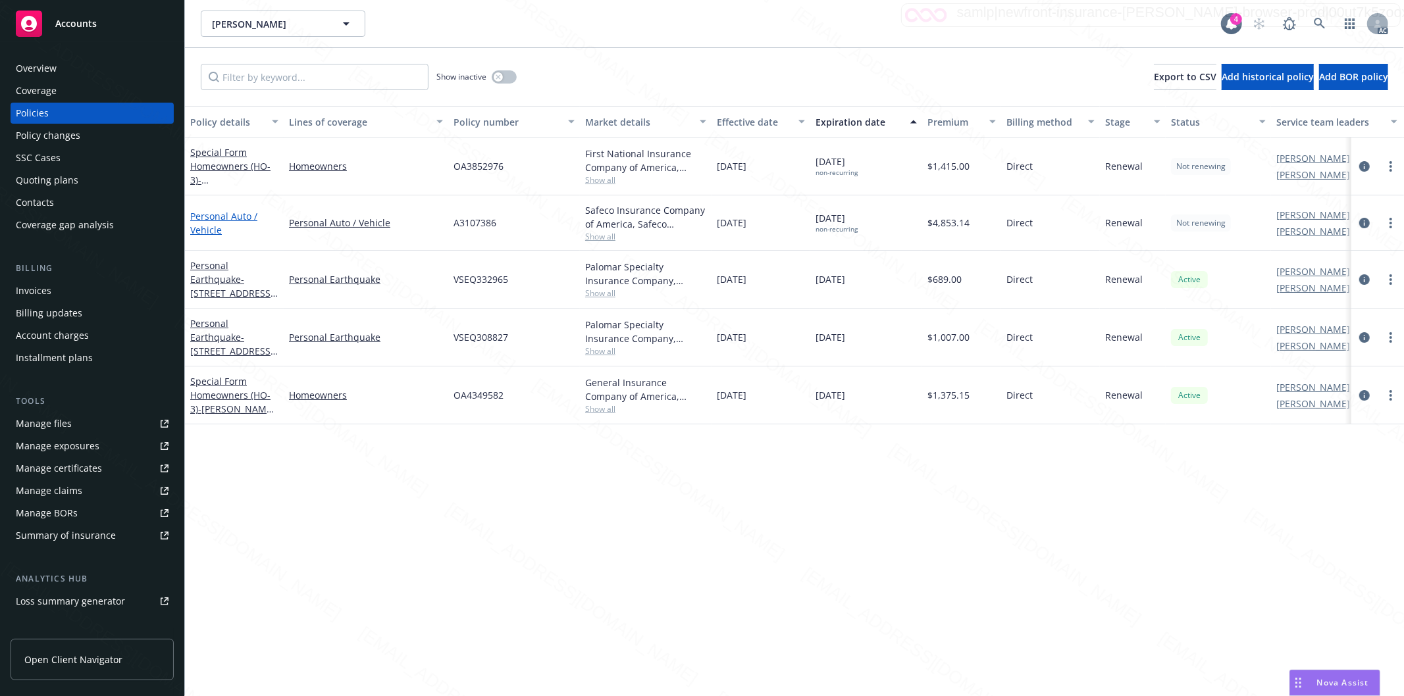
click at [212, 216] on link "Personal Auto / Vehicle" at bounding box center [223, 223] width 67 height 26
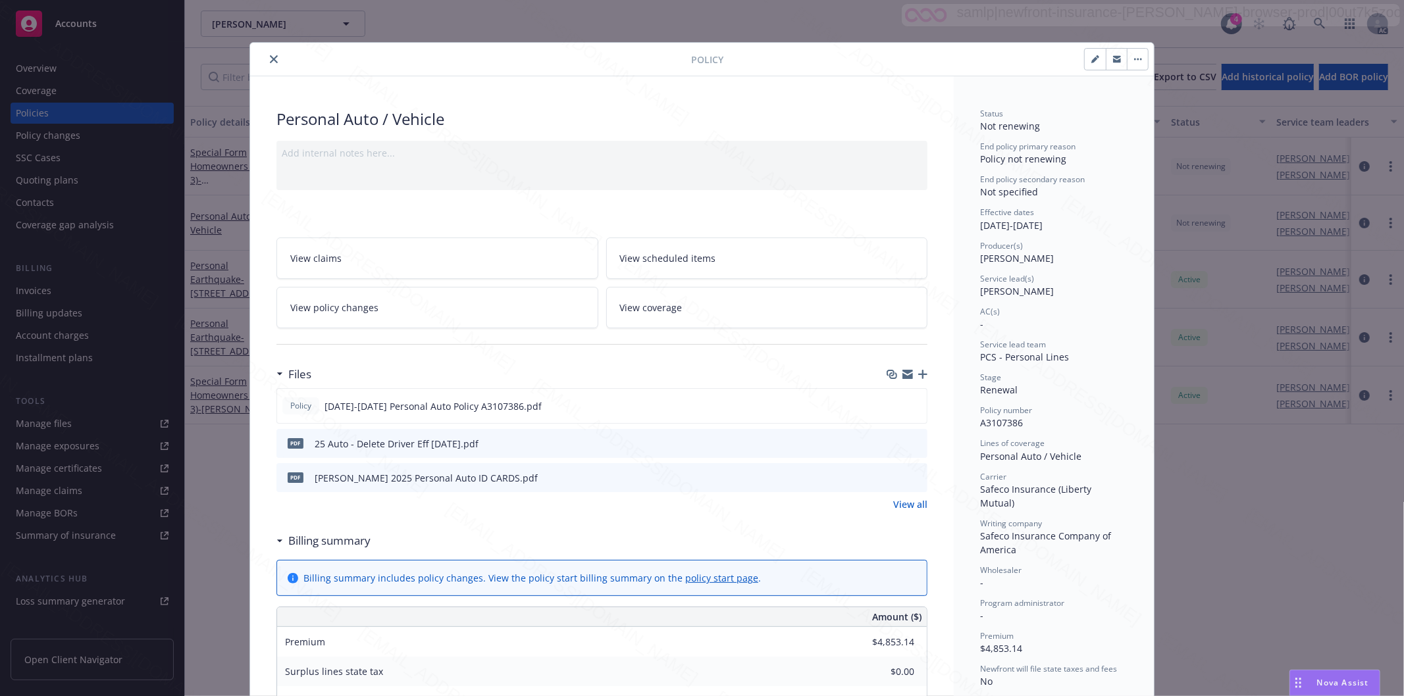
click at [270, 55] on icon "close" at bounding box center [274, 59] width 8 height 8
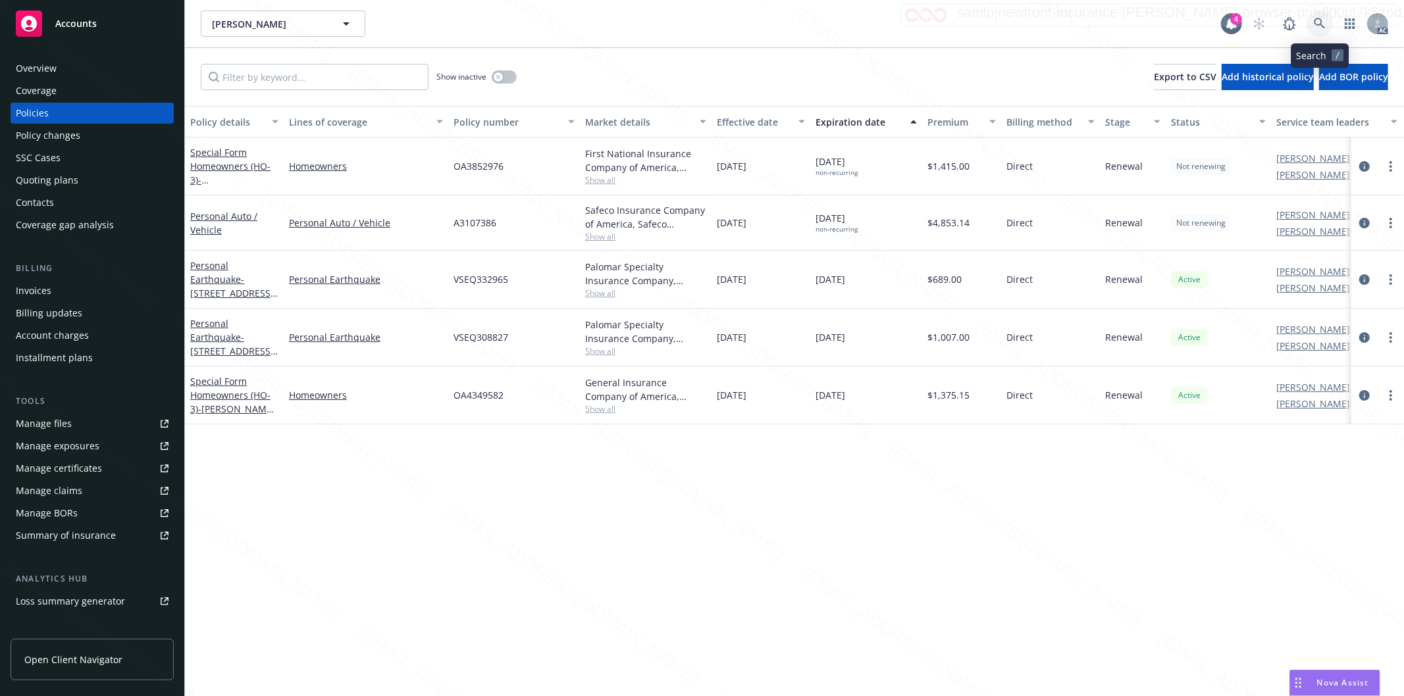
click at [773, 20] on link at bounding box center [1319, 24] width 26 height 26
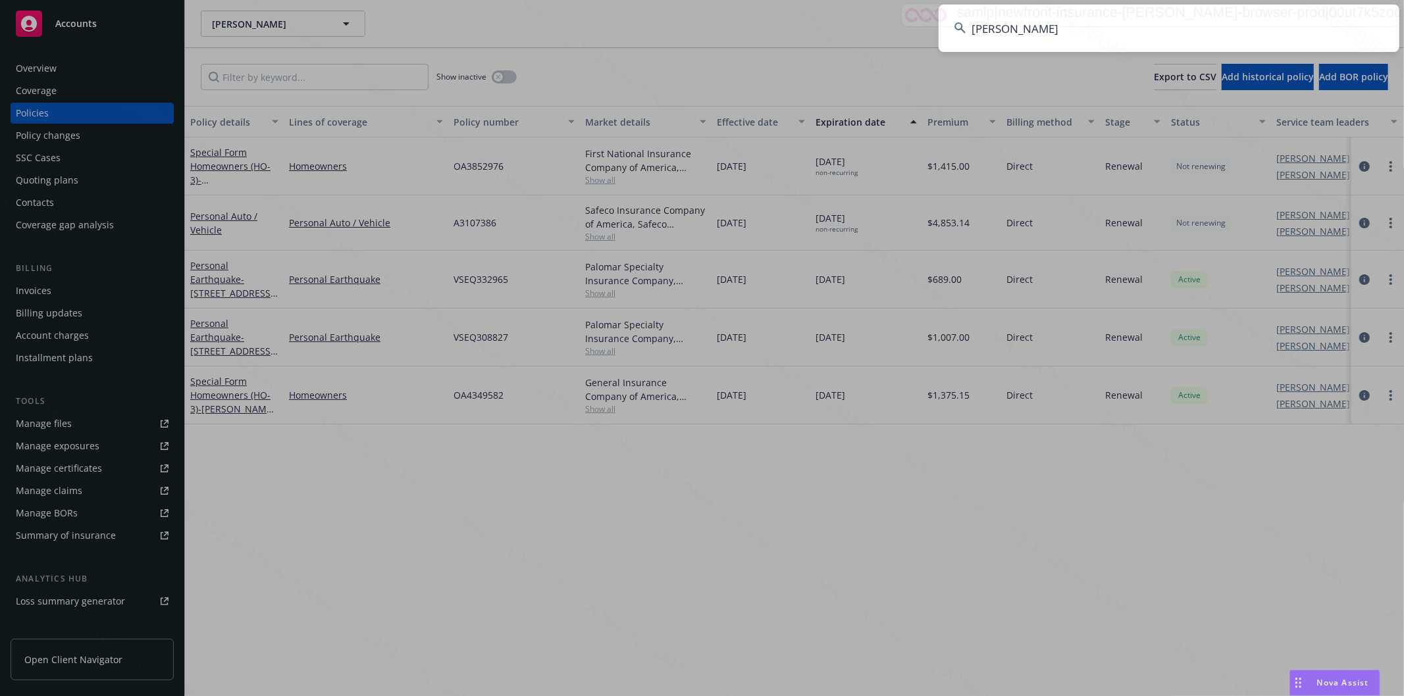
type input "[PERSON_NAME]"
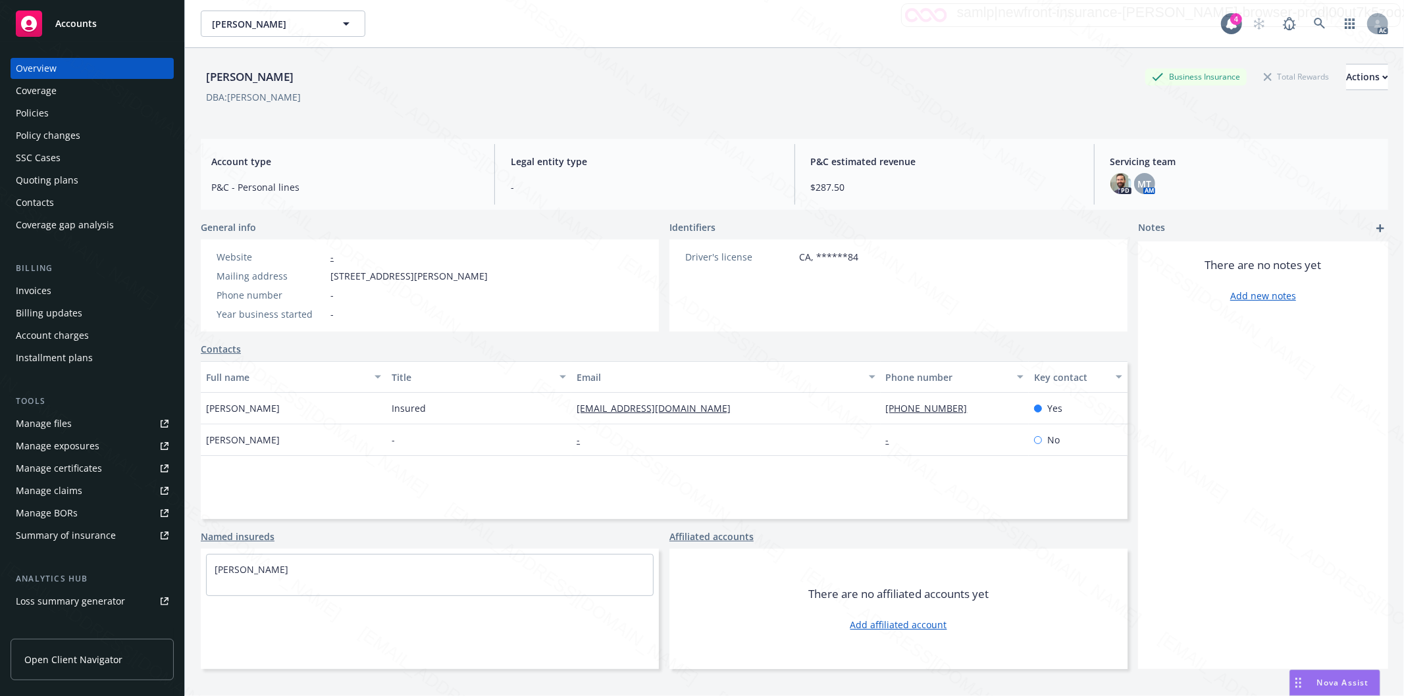
click at [68, 108] on div "Policies" at bounding box center [92, 113] width 153 height 21
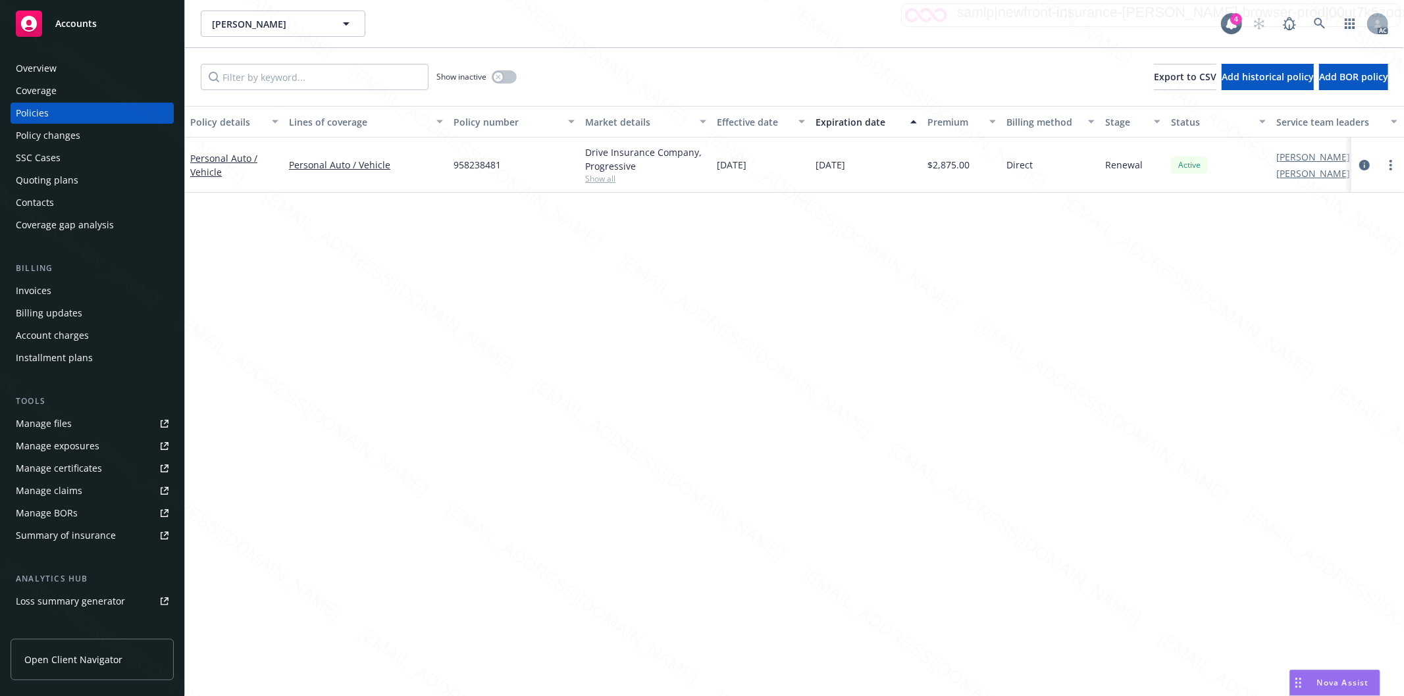
click at [74, 68] on div "Overview" at bounding box center [92, 68] width 153 height 21
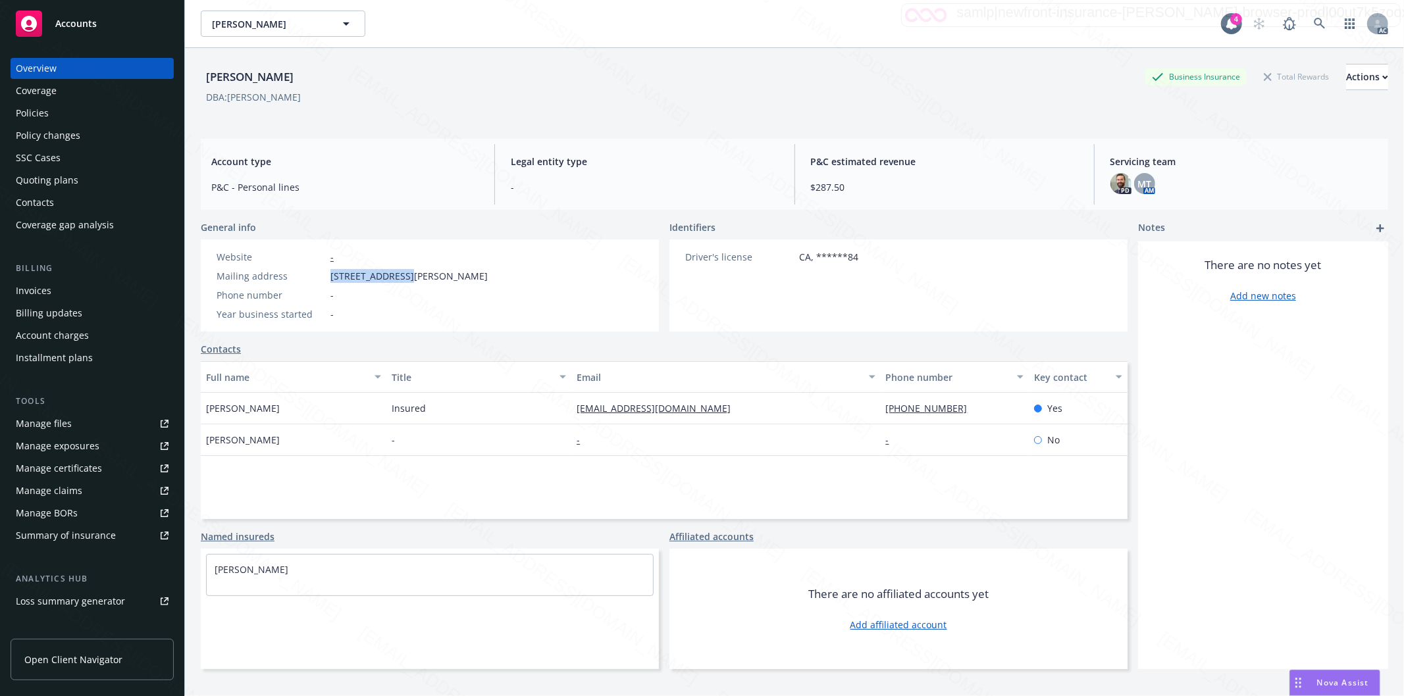
drag, startPoint x: 331, startPoint y: 277, endPoint x: 403, endPoint y: 274, distance: 71.8
click at [403, 274] on span "[STREET_ADDRESS][PERSON_NAME]" at bounding box center [408, 276] width 157 height 14
copy span "11318 [PERSON_NAME]"
click at [33, 113] on div "Policies" at bounding box center [32, 113] width 33 height 21
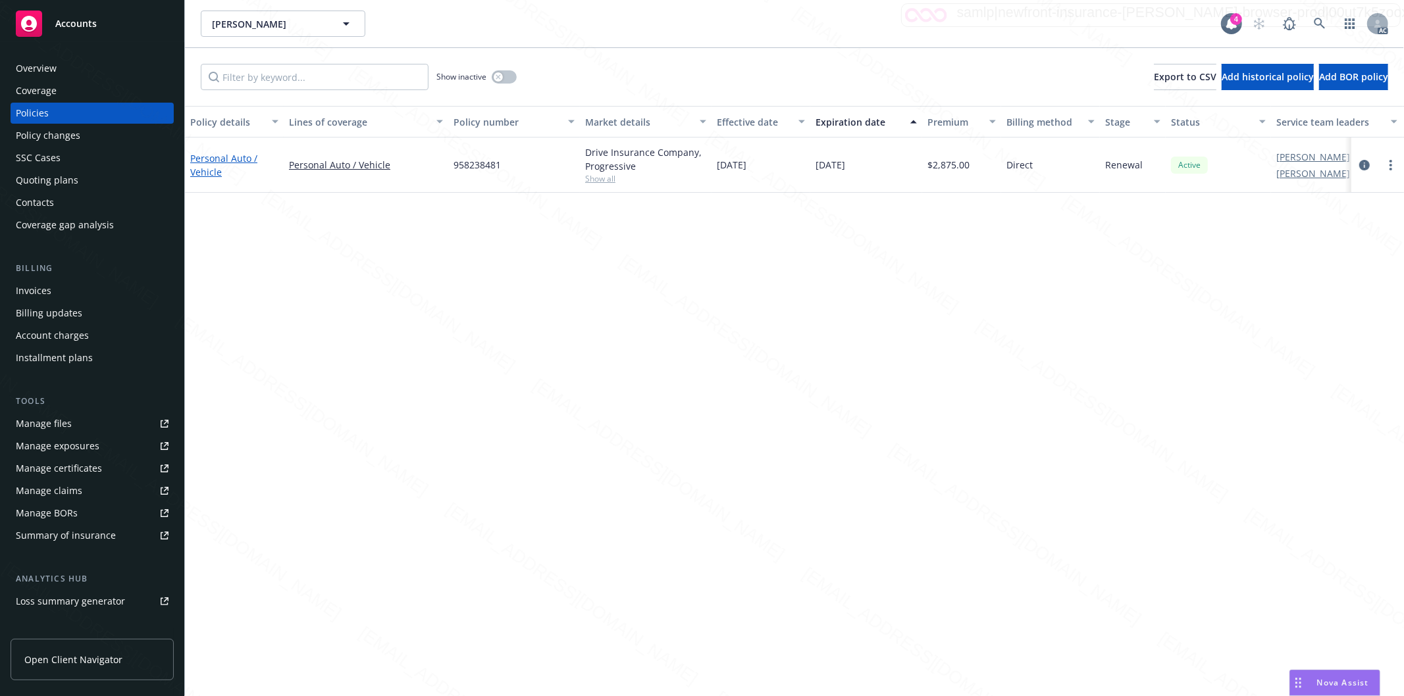
click at [195, 161] on link "Personal Auto / Vehicle" at bounding box center [223, 165] width 67 height 26
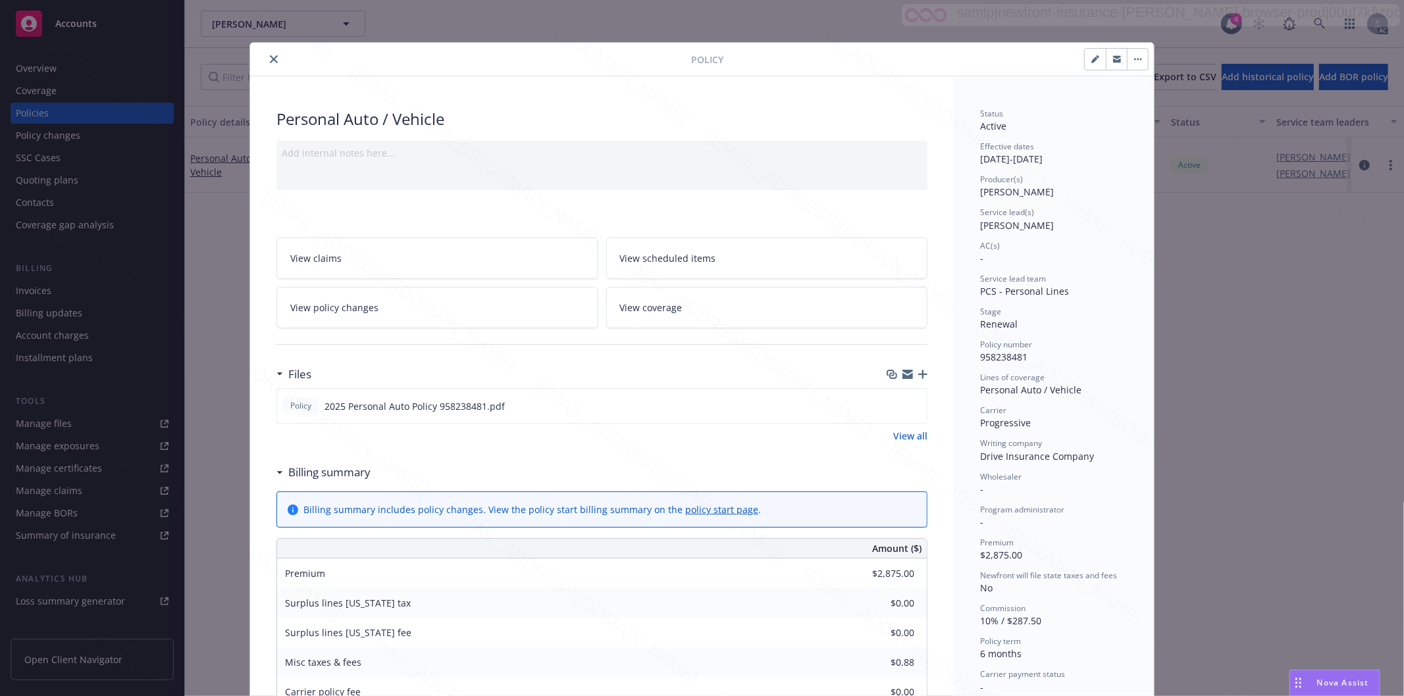
click at [361, 472] on h3 "Billing summary" at bounding box center [329, 472] width 82 height 17
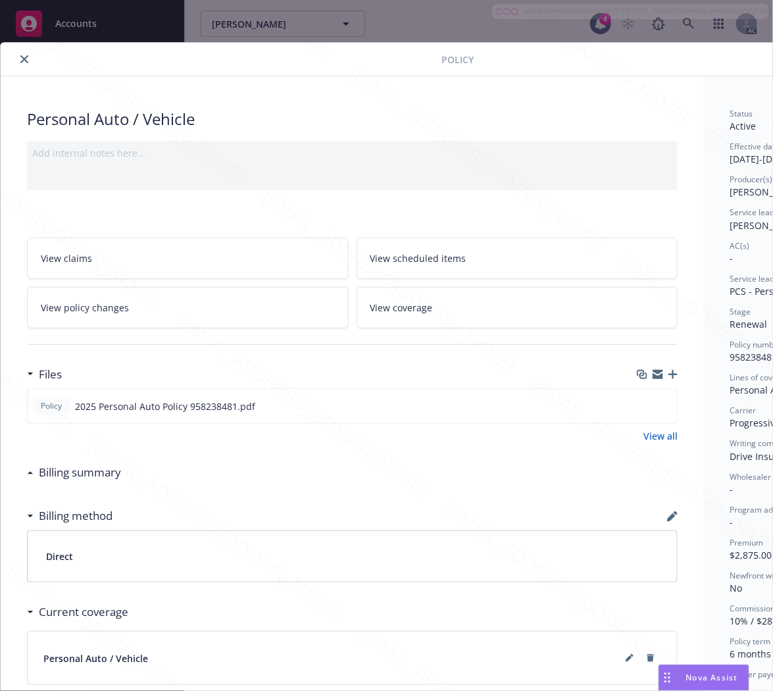
scroll to position [0, 142]
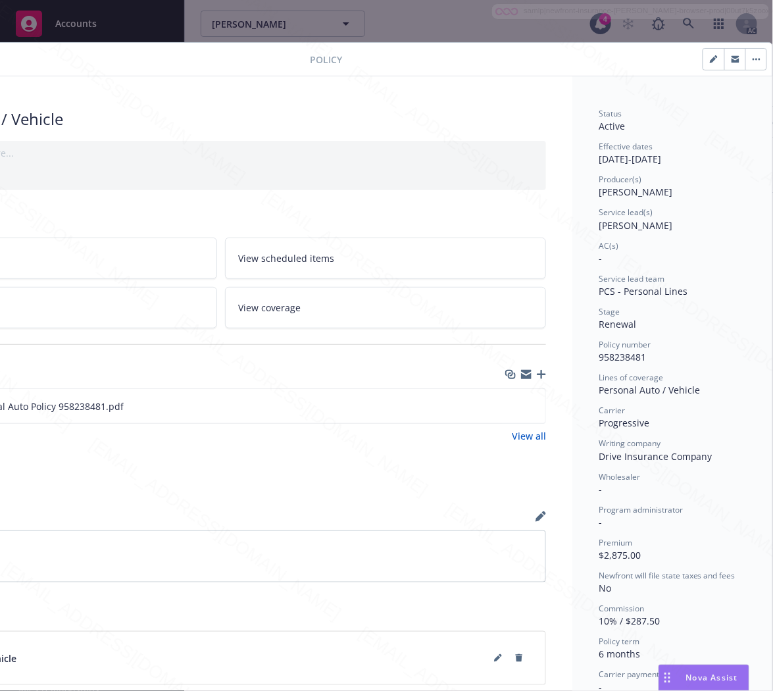
click at [619, 354] on span "958238481" at bounding box center [622, 357] width 47 height 13
copy span "958238481"
click at [506, 405] on icon "download file" at bounding box center [511, 405] width 11 height 11
click at [746, 54] on button "button" at bounding box center [756, 59] width 21 height 21
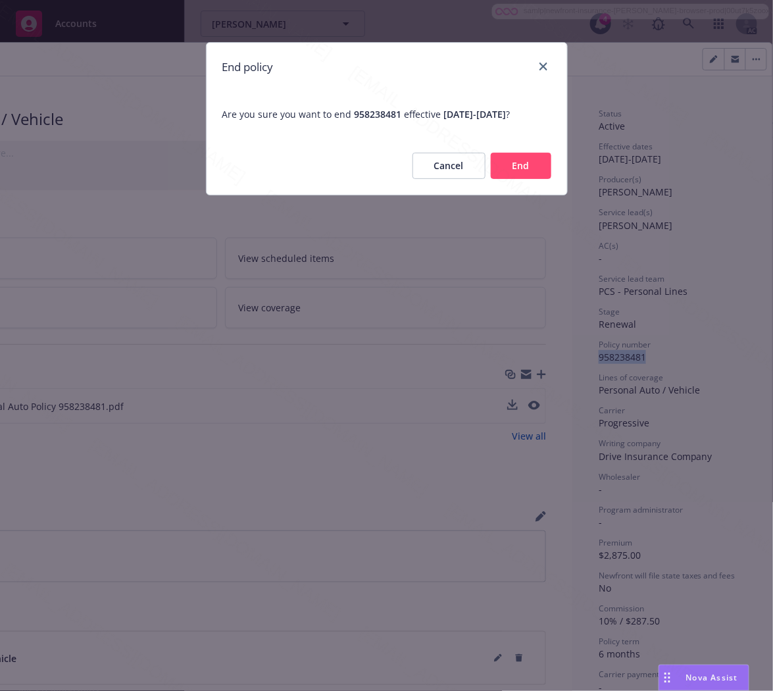
click at [529, 166] on button "End" at bounding box center [521, 166] width 61 height 26
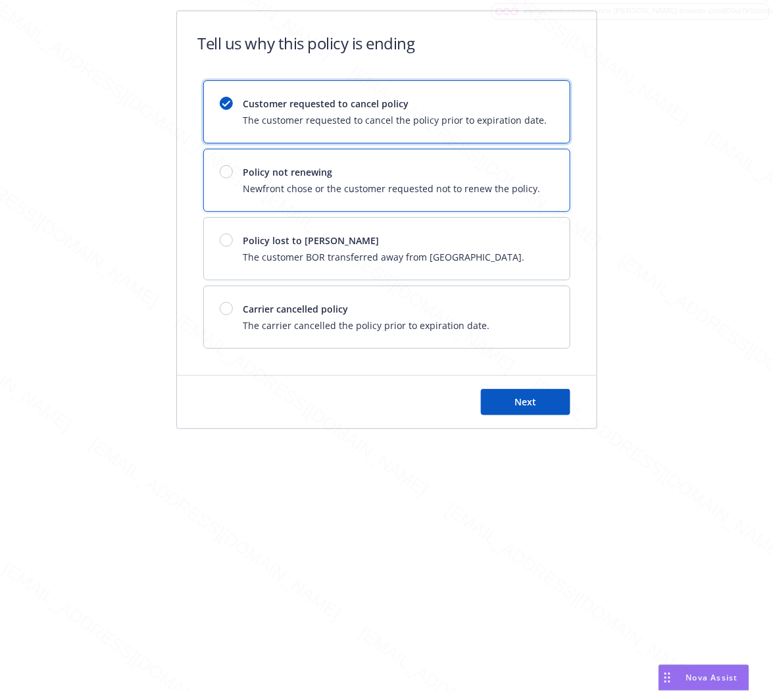
click at [392, 195] on span "Newfront chose or the customer requested not to renew the policy." at bounding box center [391, 189] width 297 height 14
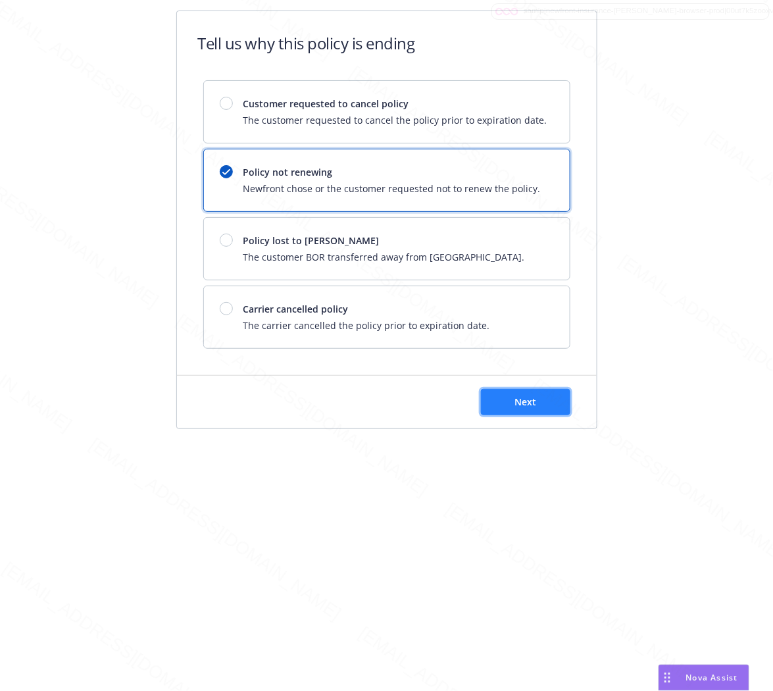
click at [508, 406] on button "Next" at bounding box center [525, 402] width 89 height 26
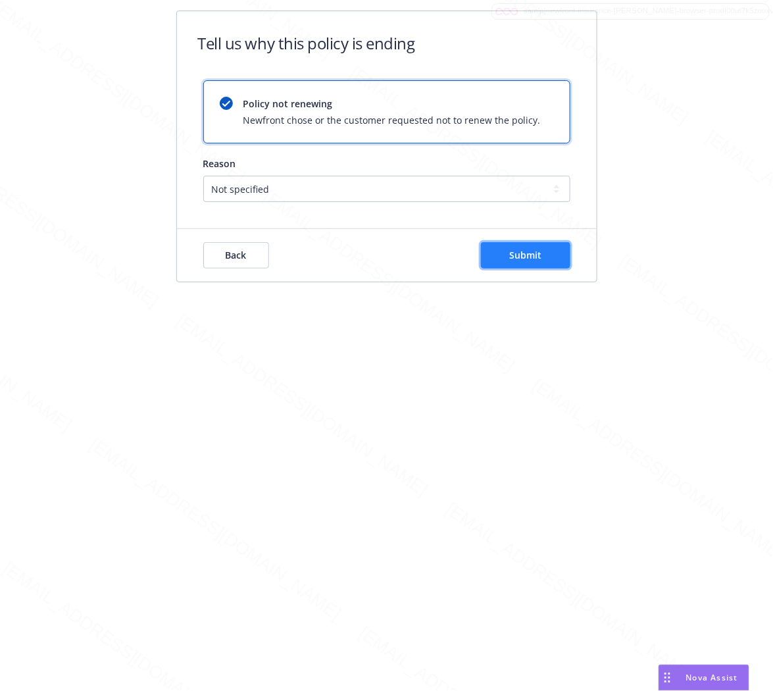
click at [540, 261] on button "Submit" at bounding box center [525, 255] width 89 height 26
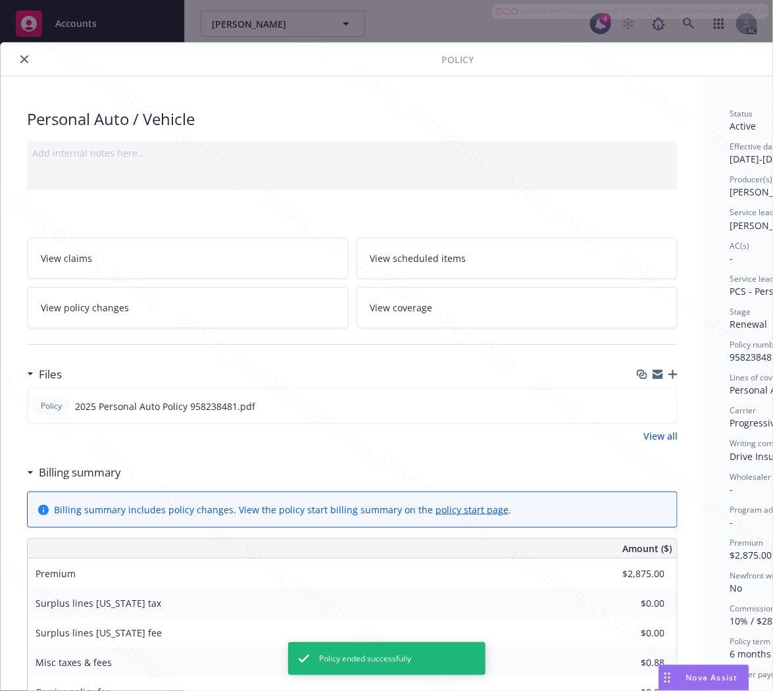
scroll to position [39, 0]
